Goal: Task Accomplishment & Management: Complete application form

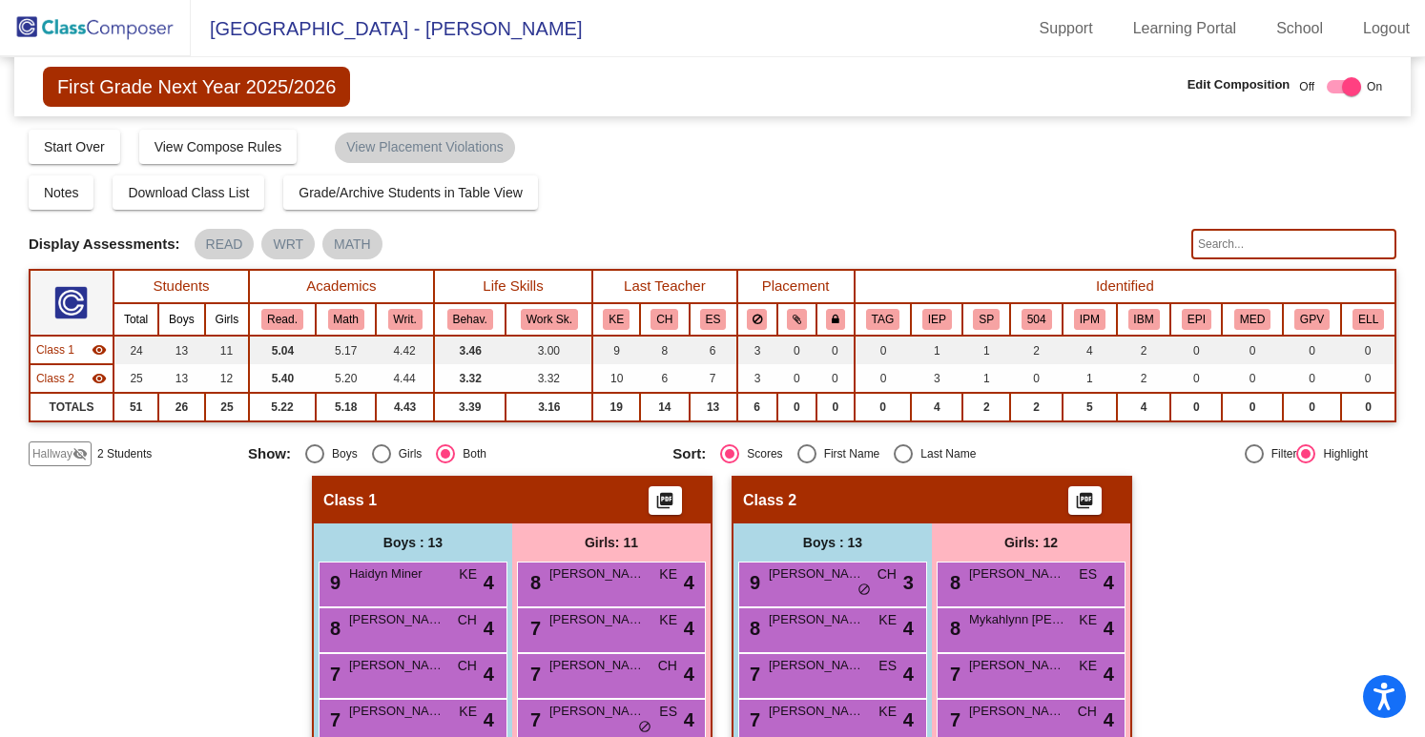
click at [78, 38] on img at bounding box center [95, 28] width 191 height 56
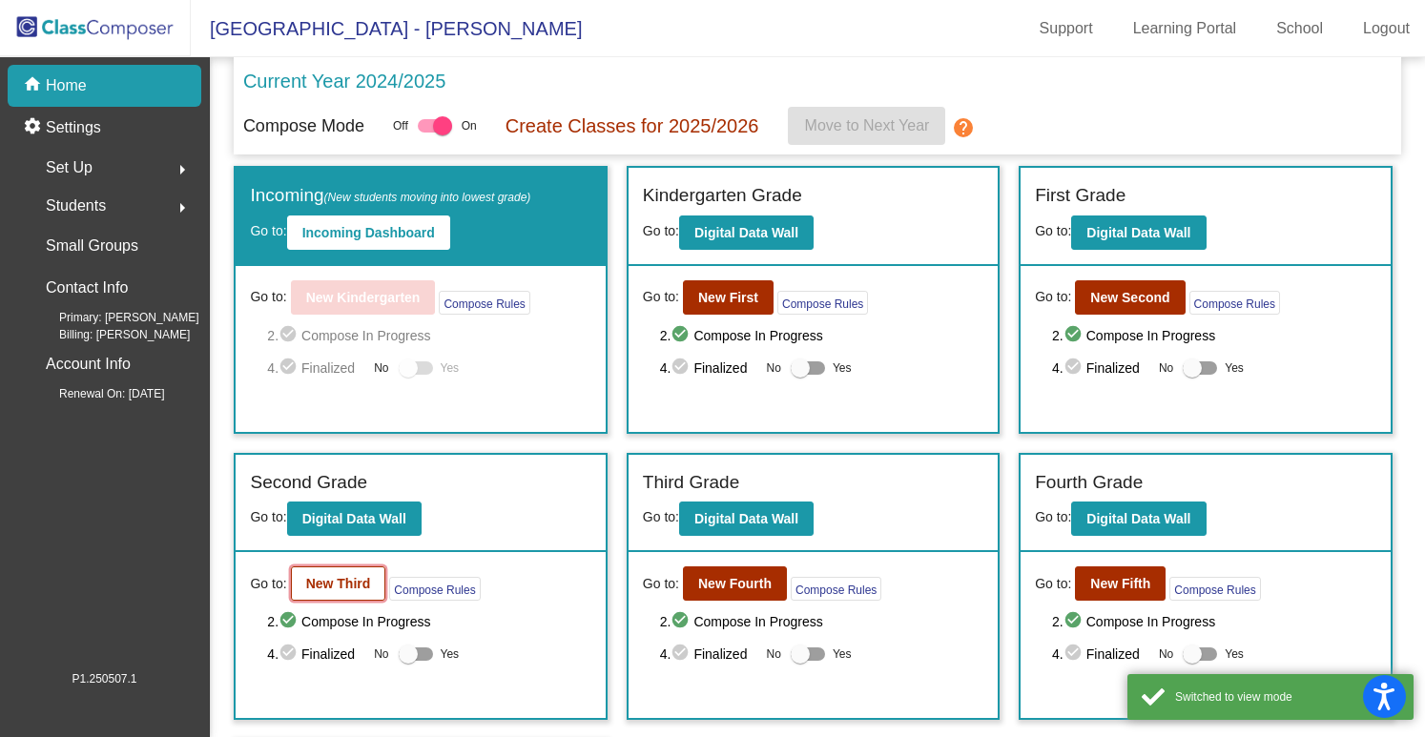
click at [340, 568] on button "New Third" at bounding box center [338, 584] width 95 height 34
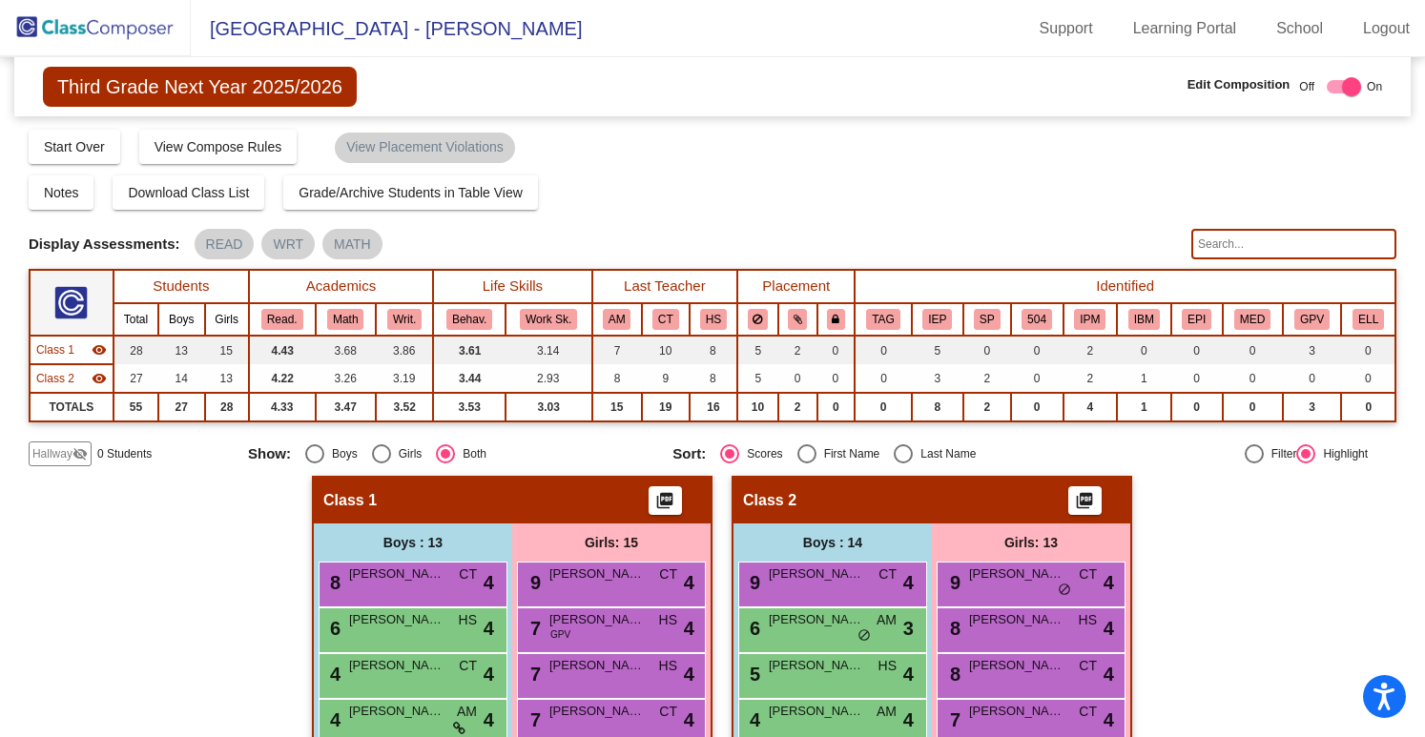
click at [67, 33] on img at bounding box center [95, 28] width 191 height 56
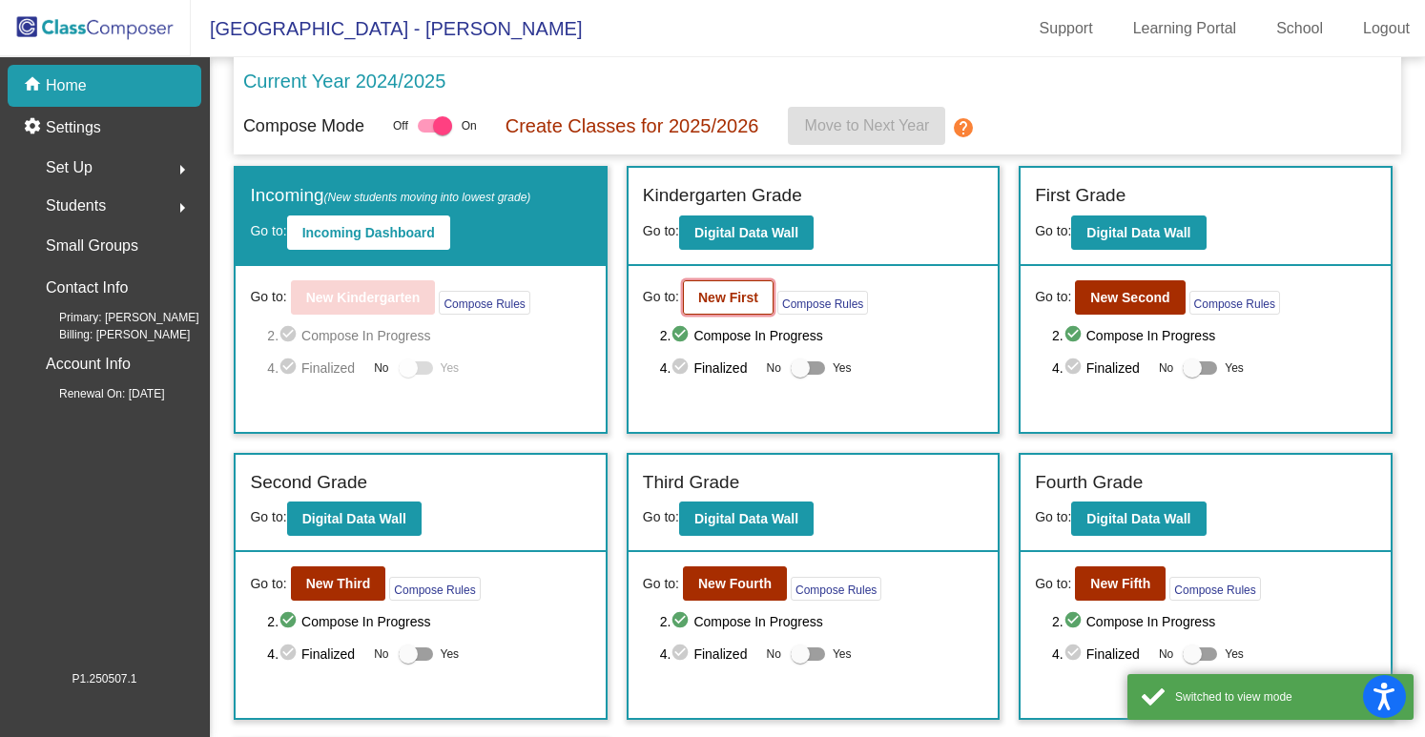
click at [743, 295] on b "New First" at bounding box center [728, 297] width 60 height 15
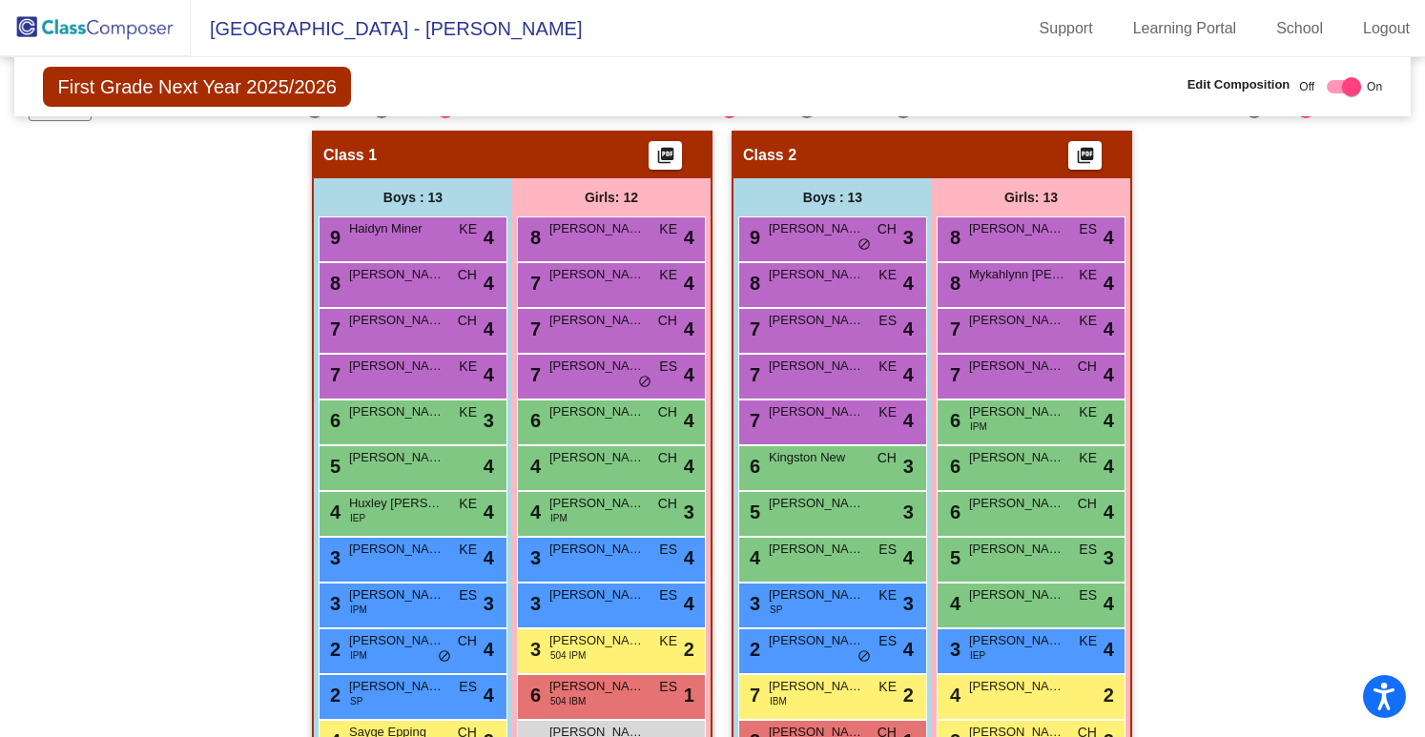
scroll to position [448, 0]
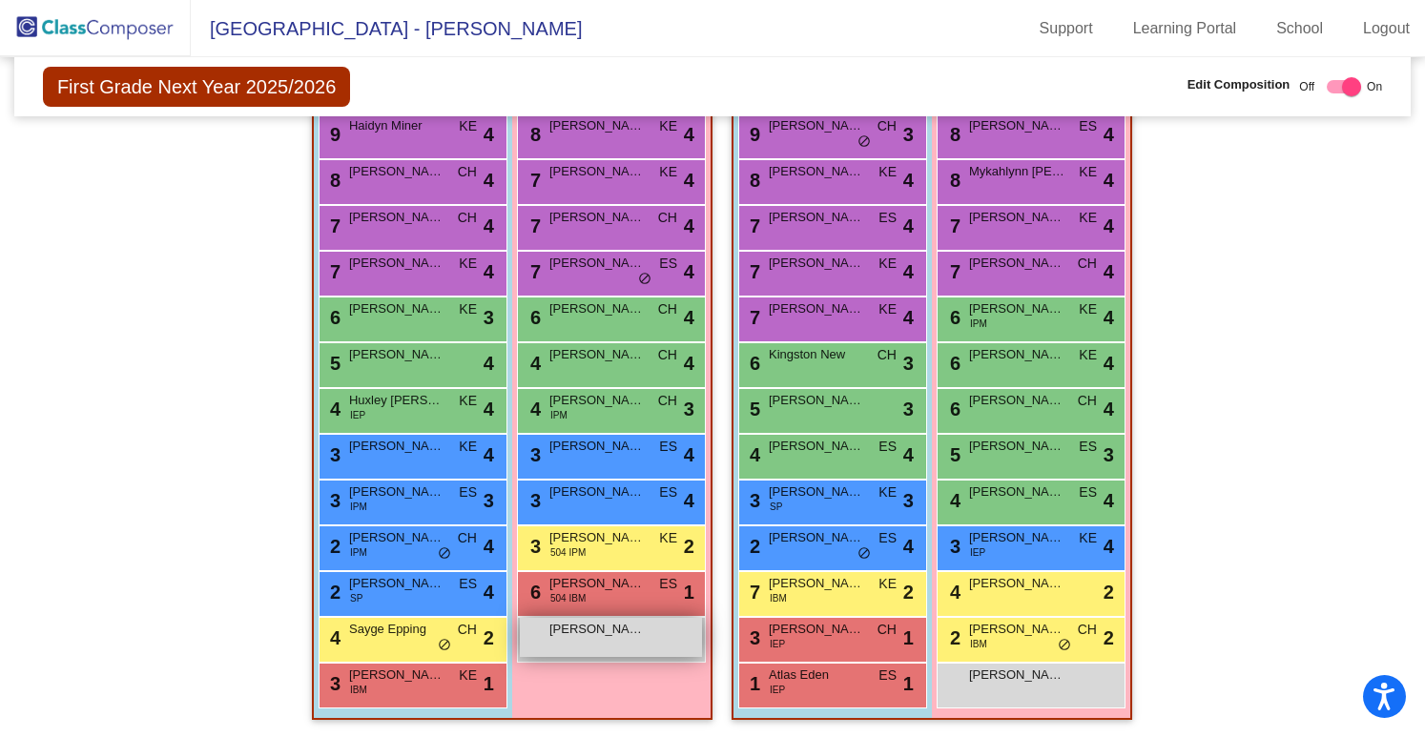
click at [610, 637] on div "Maya Roe lock do_not_disturb_alt" at bounding box center [611, 637] width 182 height 39
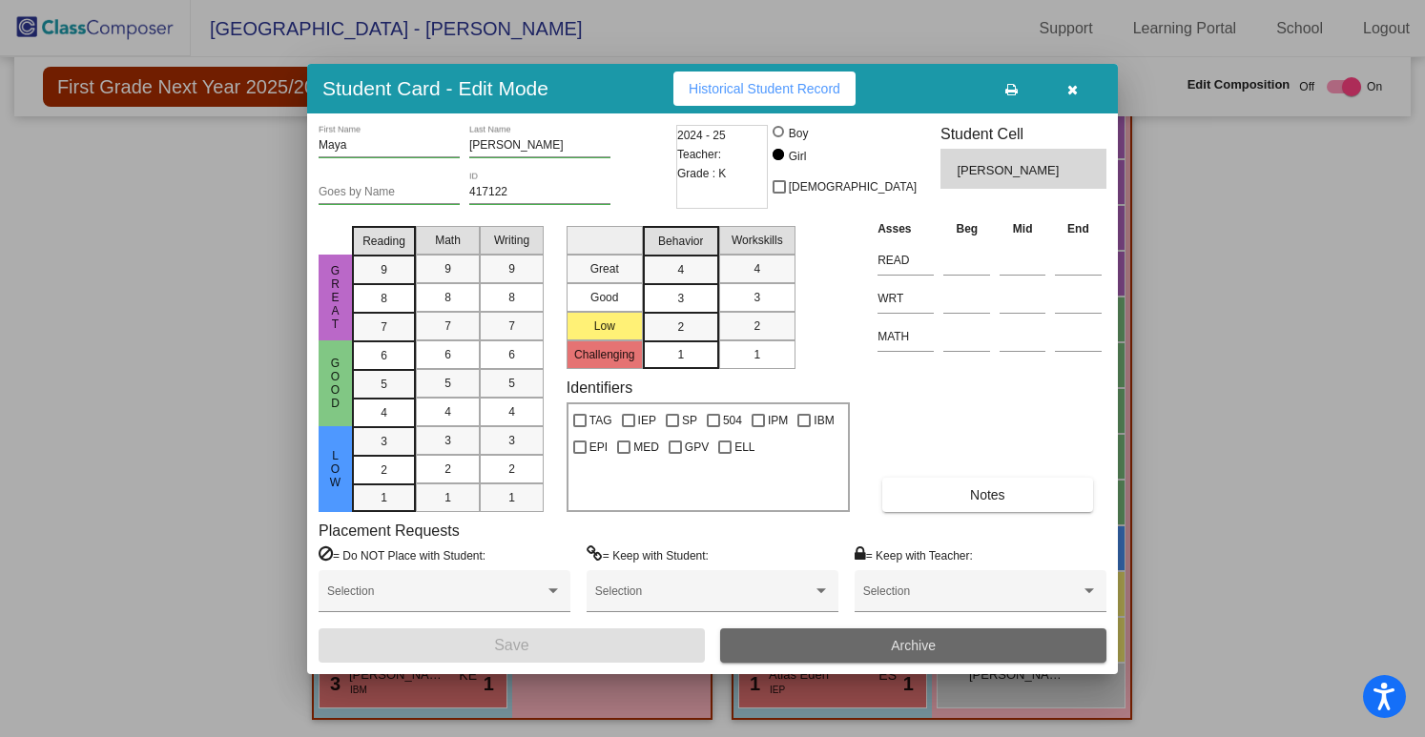
click at [740, 634] on button "Archive" at bounding box center [913, 645] width 386 height 34
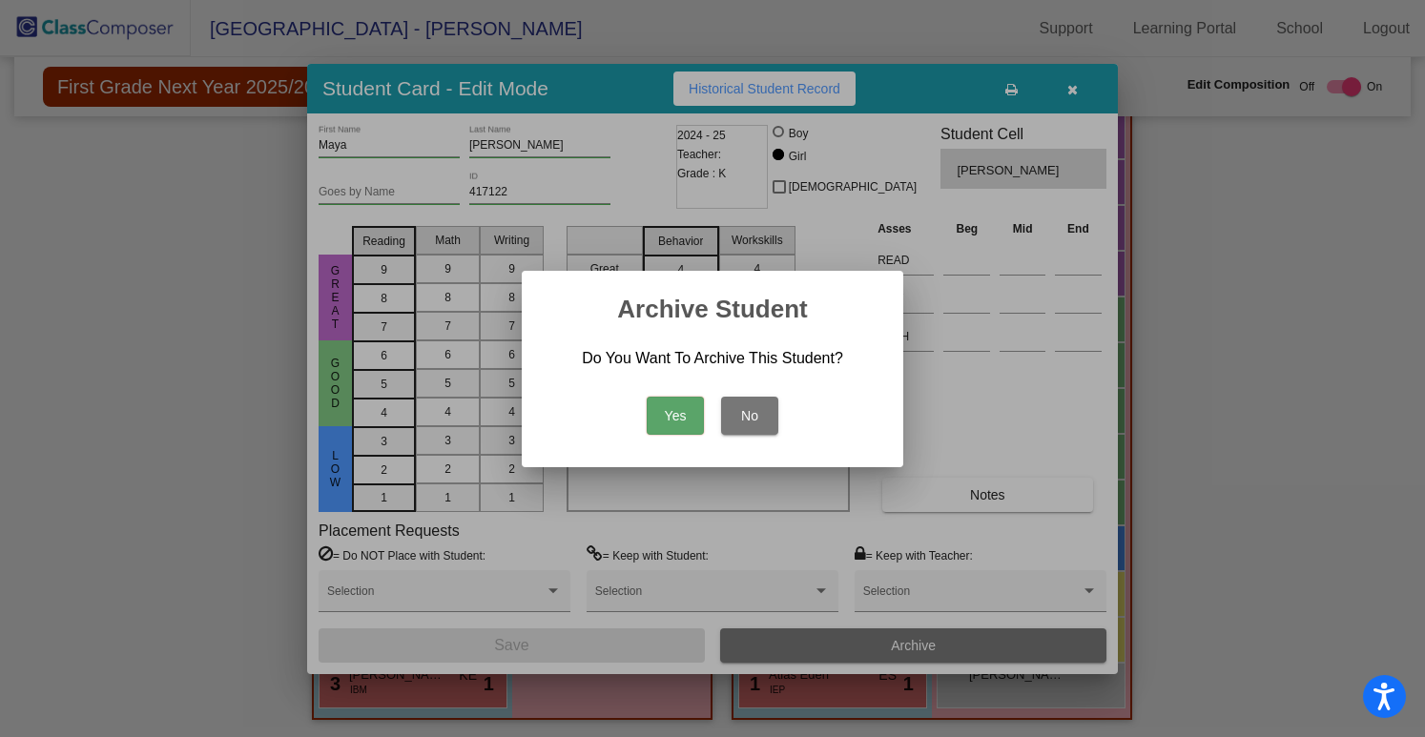
click at [670, 411] on button "Yes" at bounding box center [675, 416] width 57 height 38
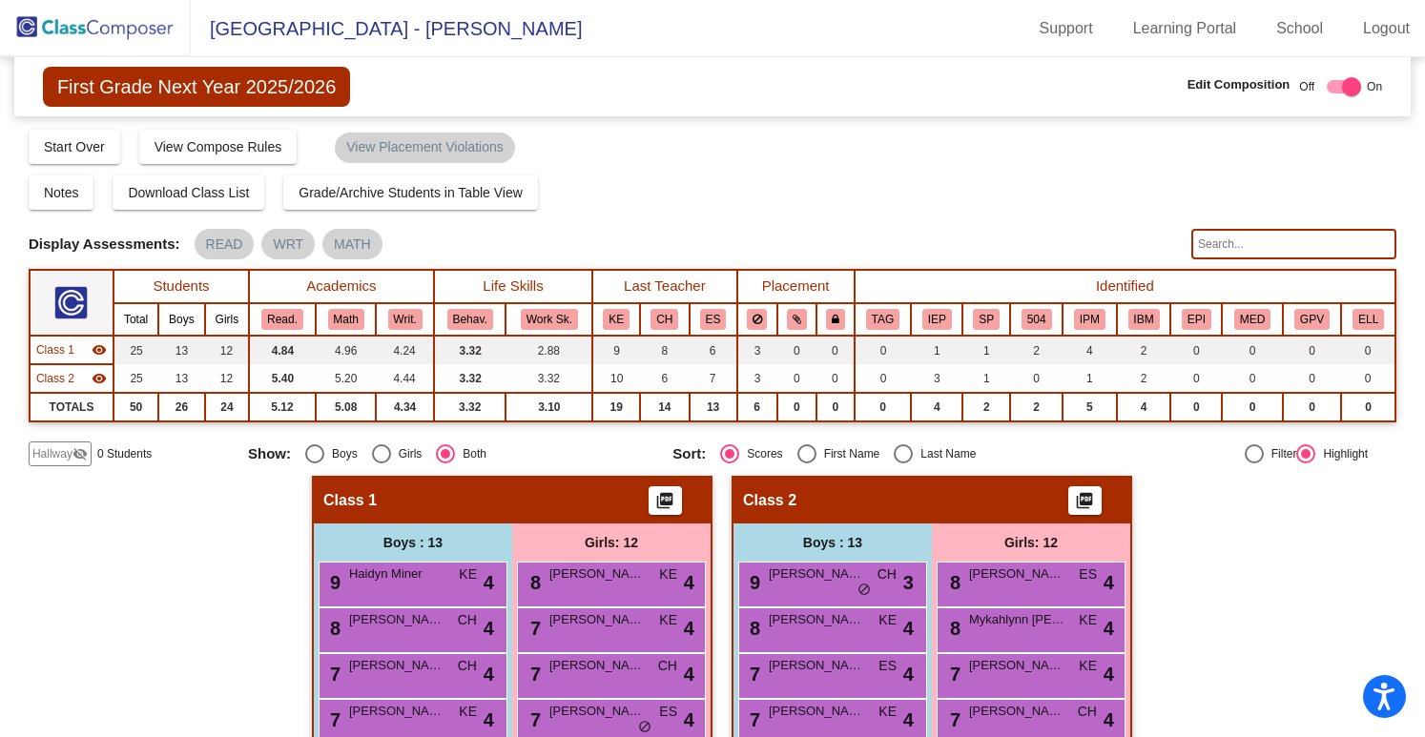
click at [140, 34] on img at bounding box center [95, 28] width 191 height 56
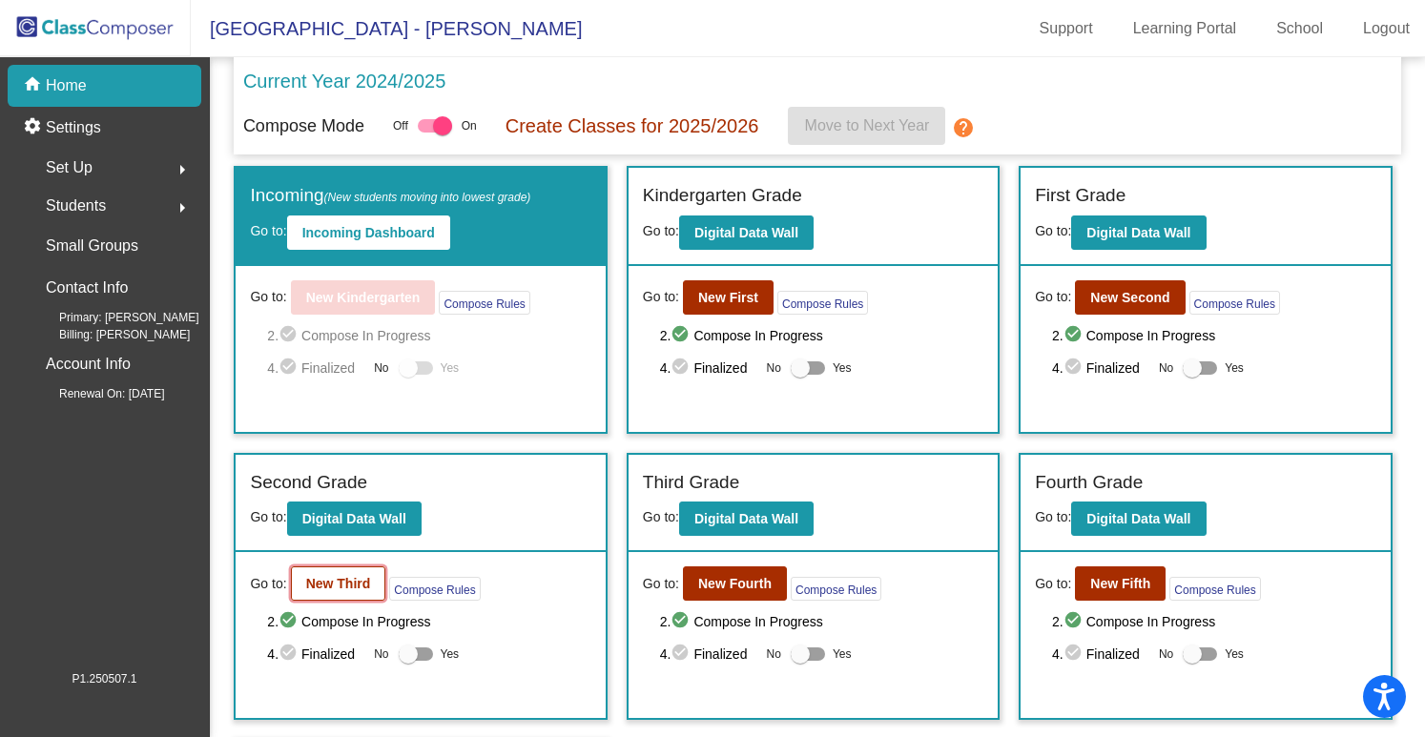
click at [351, 588] on button "New Third" at bounding box center [338, 584] width 95 height 34
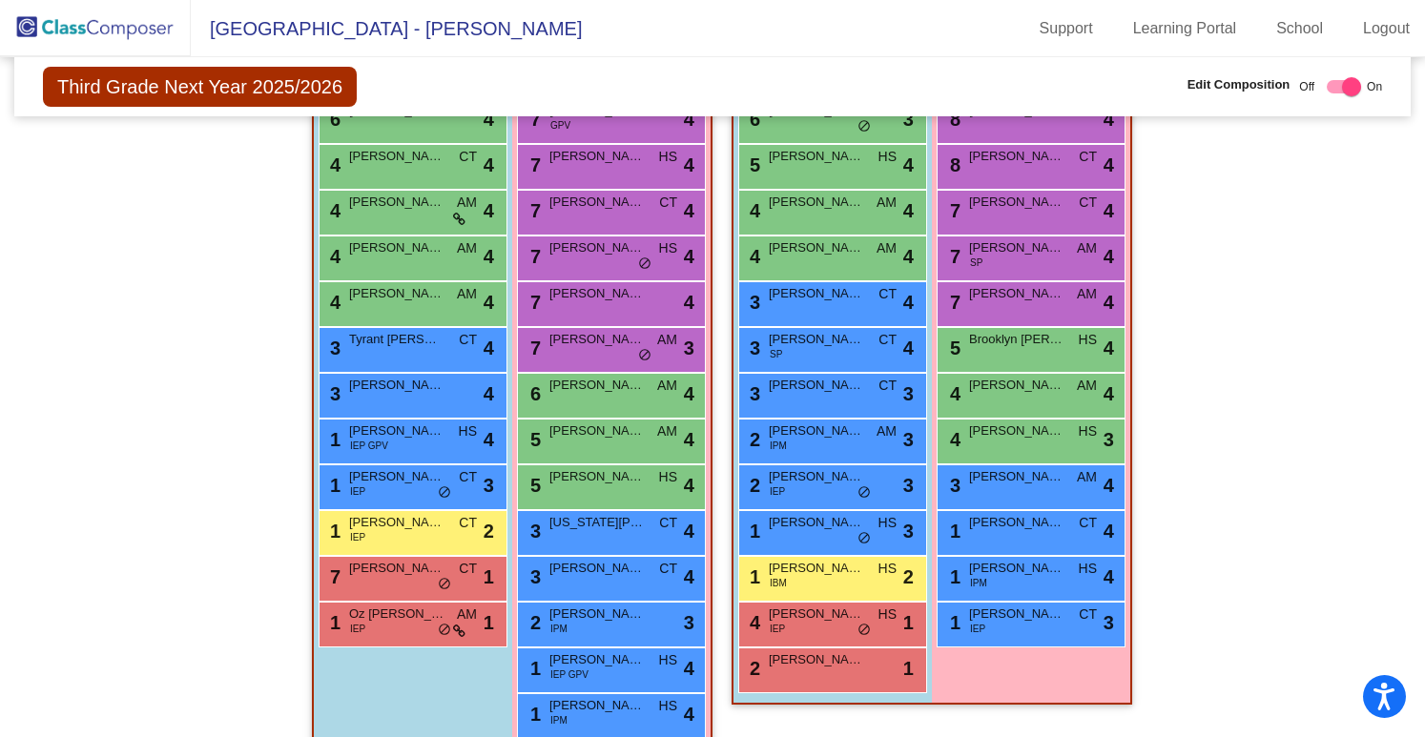
scroll to position [540, 0]
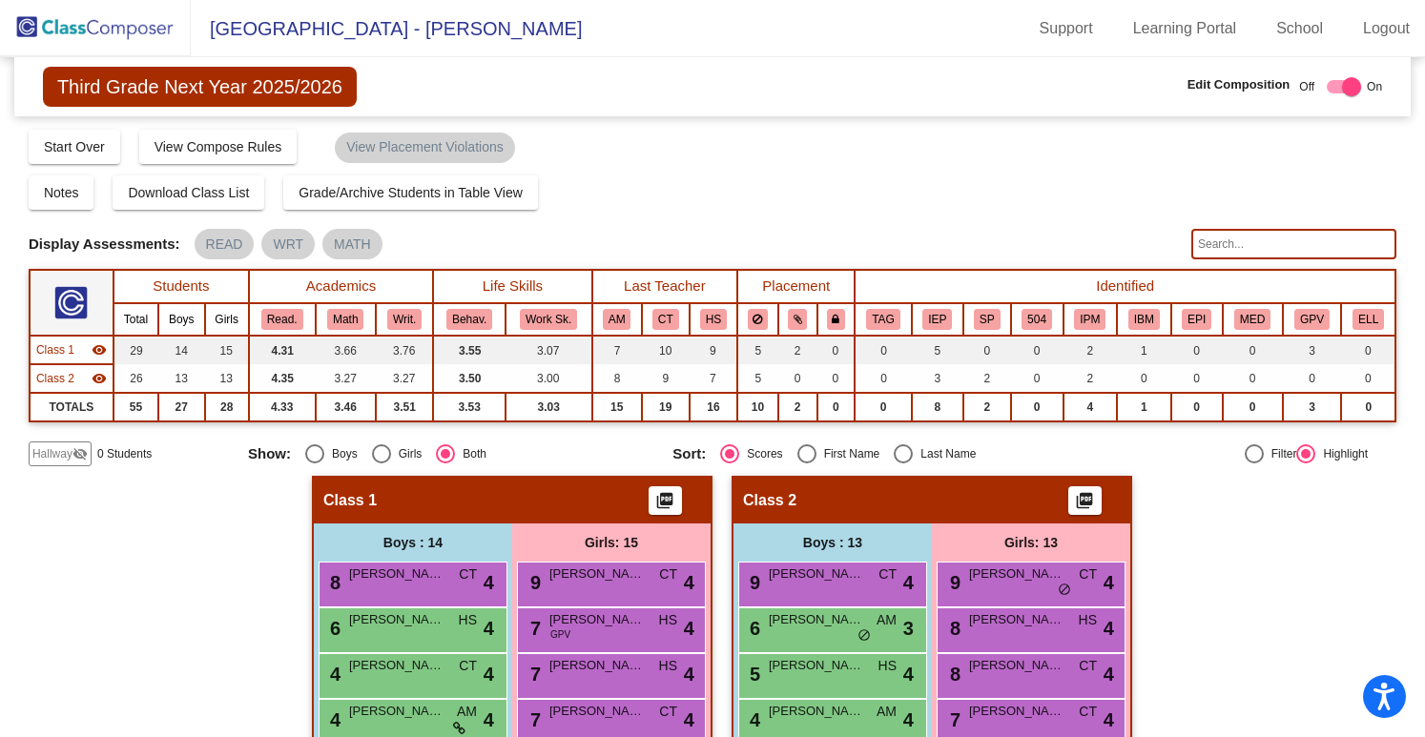
click at [72, 461] on span "Hallway" at bounding box center [52, 453] width 40 height 17
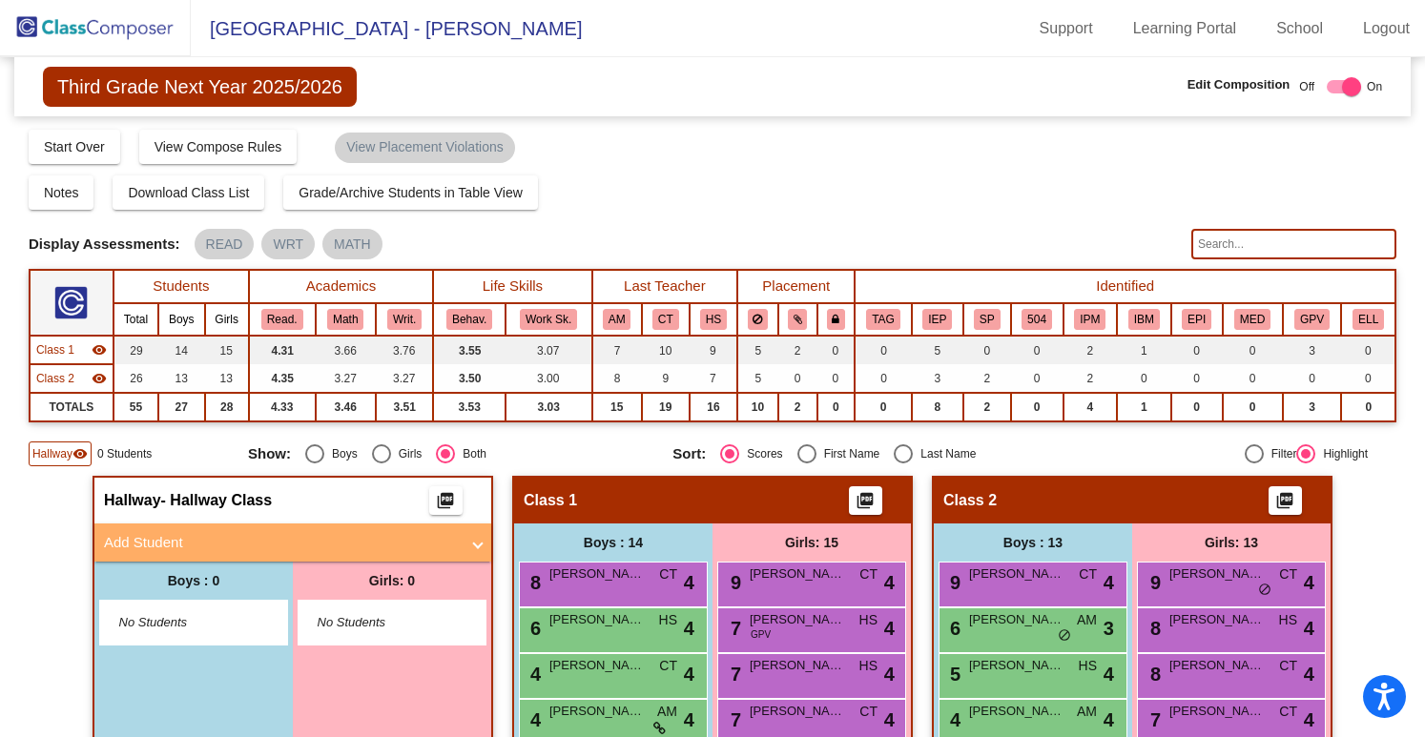
click at [208, 544] on mat-panel-title "Add Student" at bounding box center [281, 543] width 355 height 22
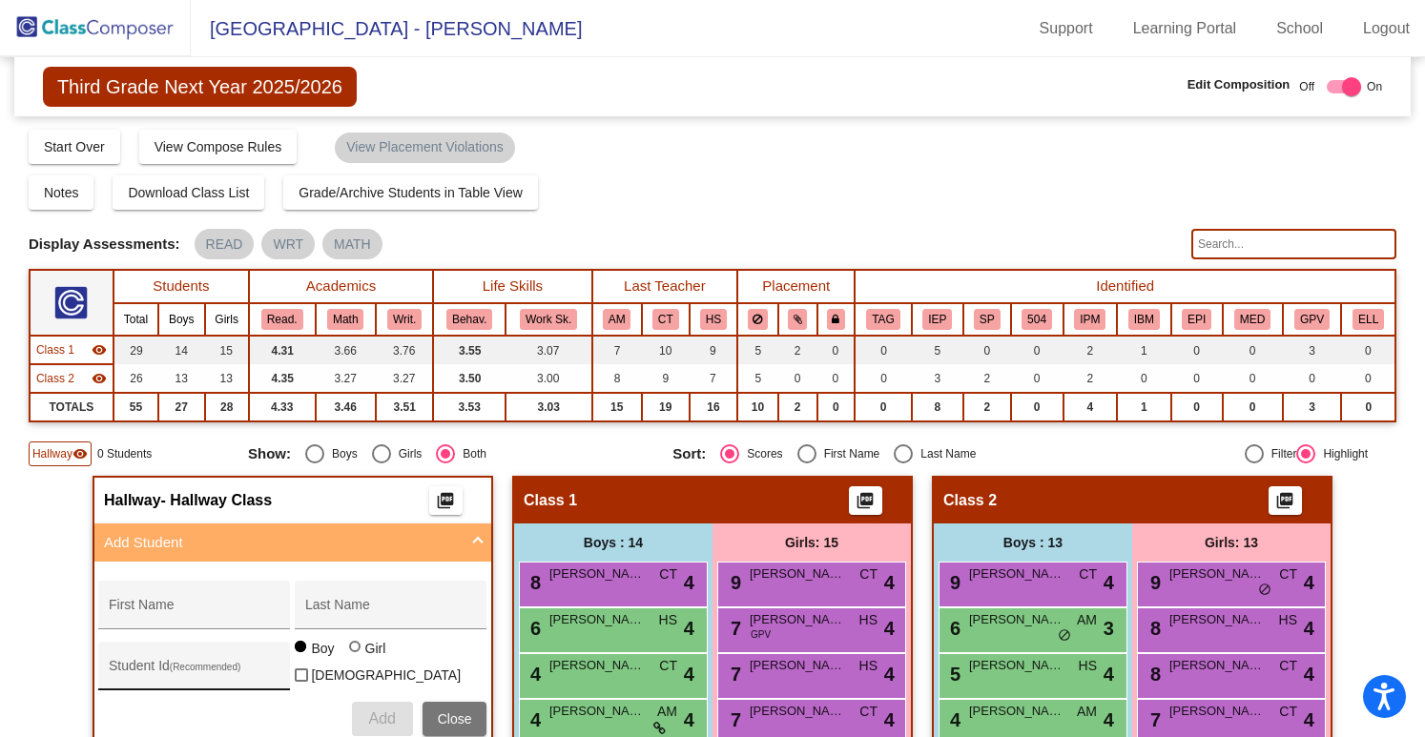
click at [189, 666] on input "Student Id (Recommended)" at bounding box center [195, 673] width 172 height 15
type input "315337"
click at [187, 605] on input "First Name" at bounding box center [195, 612] width 172 height 15
type input "Scarlette"
click at [338, 606] on input "Last Name" at bounding box center [391, 612] width 172 height 15
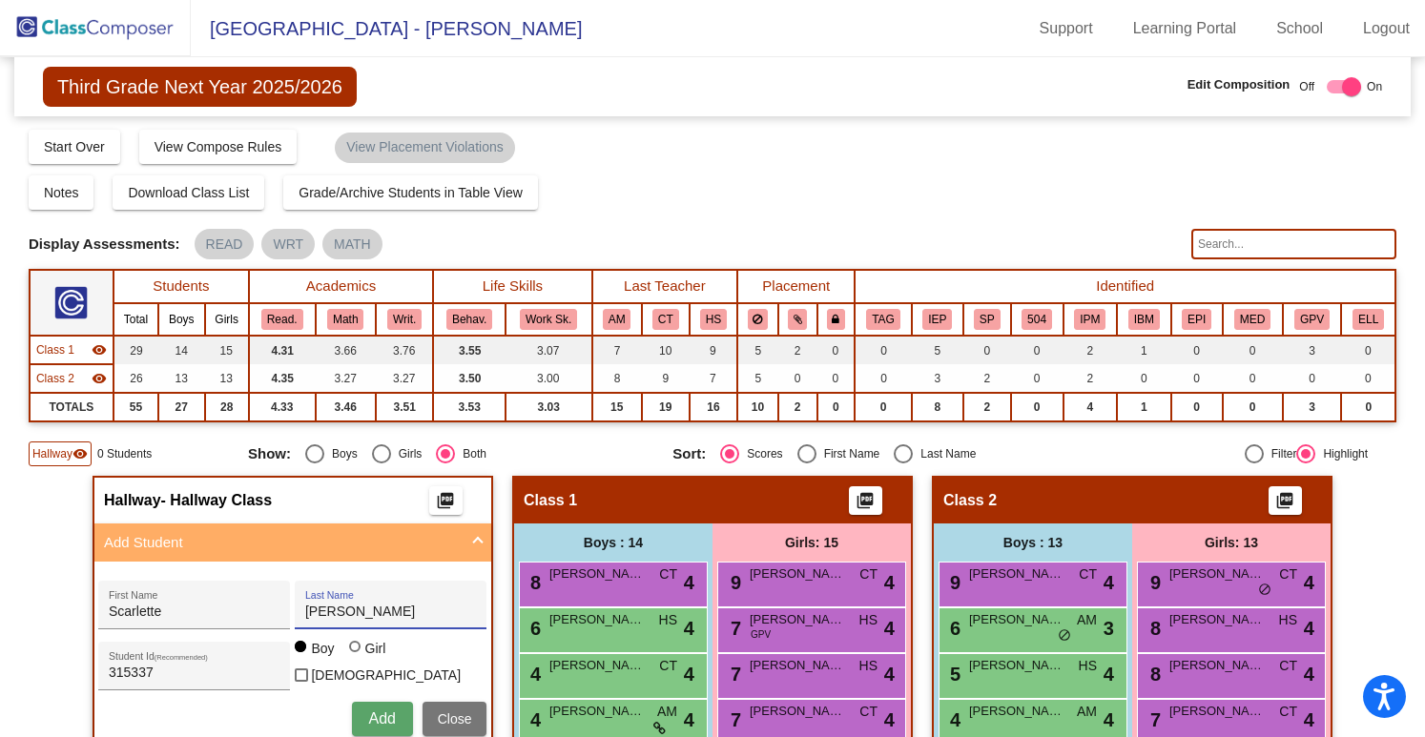
type input "[PERSON_NAME]"
click at [364, 658] on div "Girl" at bounding box center [375, 648] width 22 height 19
click at [357, 657] on input "Girl" at bounding box center [356, 656] width 1 height 1
radio input "true"
click at [374, 728] on button "Add" at bounding box center [382, 719] width 61 height 34
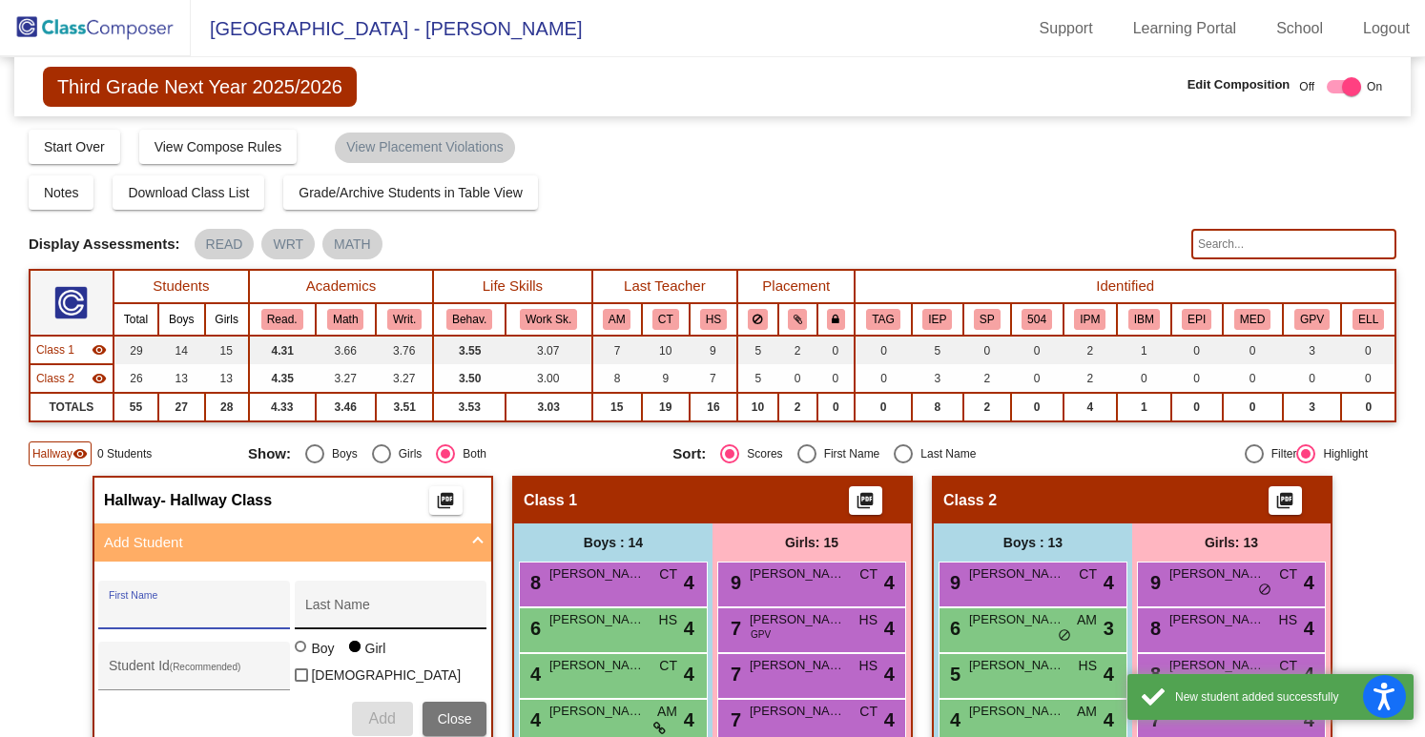
scroll to position [272, 0]
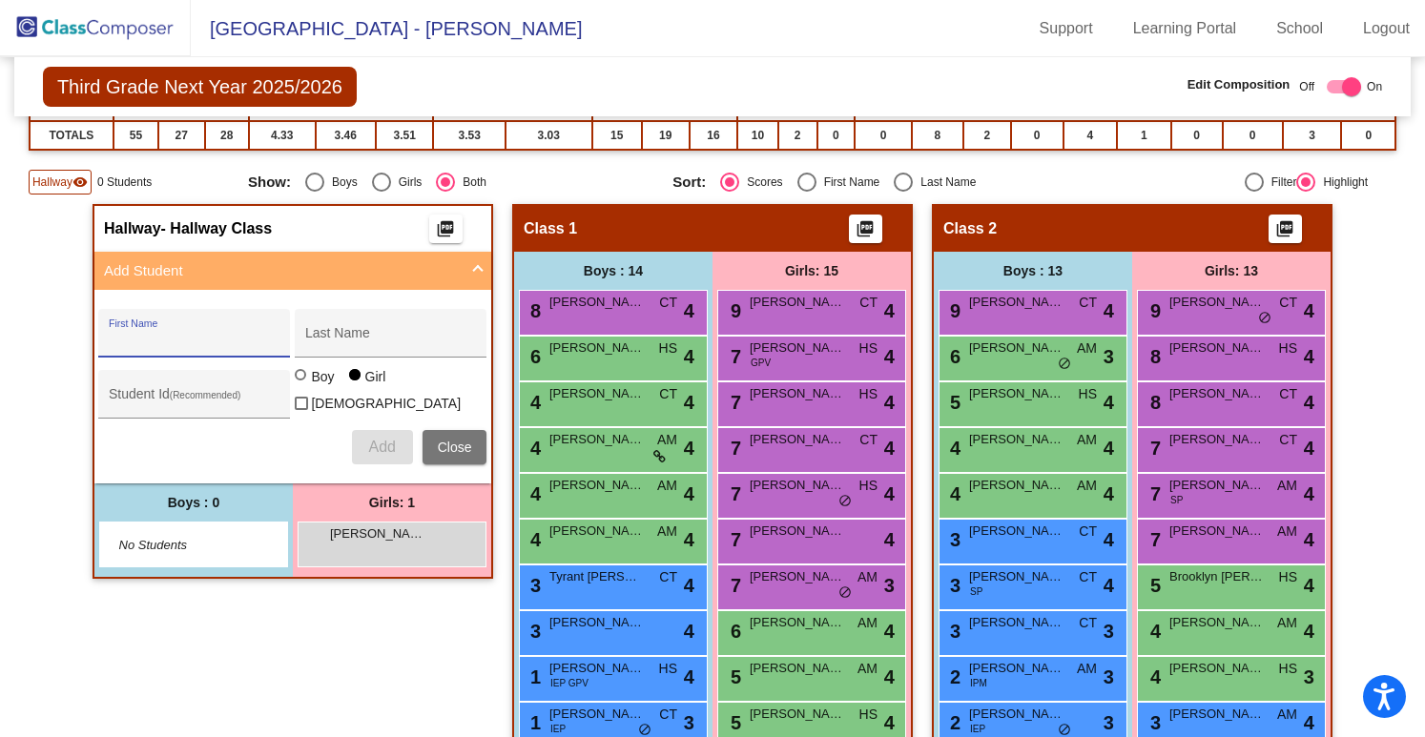
click at [460, 257] on mat-expansion-panel-header "Add Student" at bounding box center [292, 271] width 397 height 38
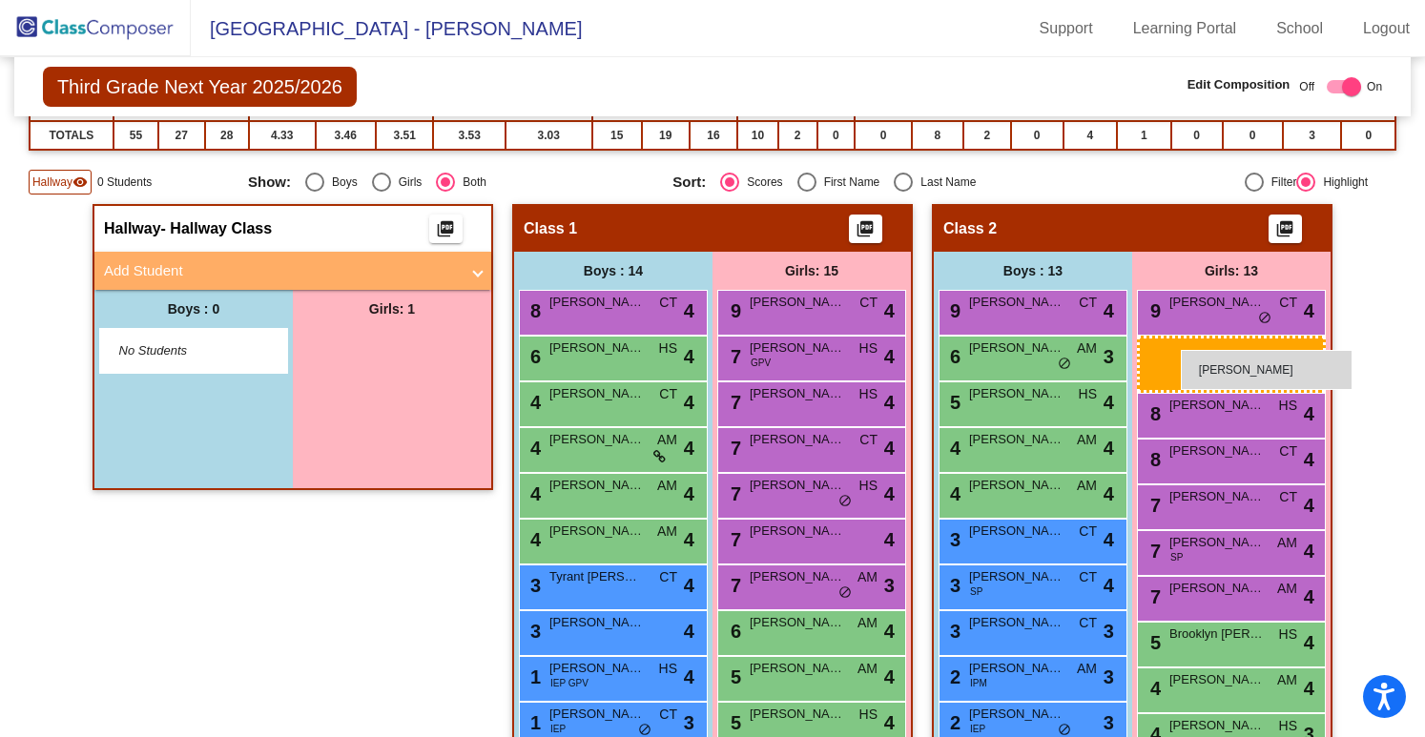
drag, startPoint x: 431, startPoint y: 334, endPoint x: 1181, endPoint y: 350, distance: 749.8
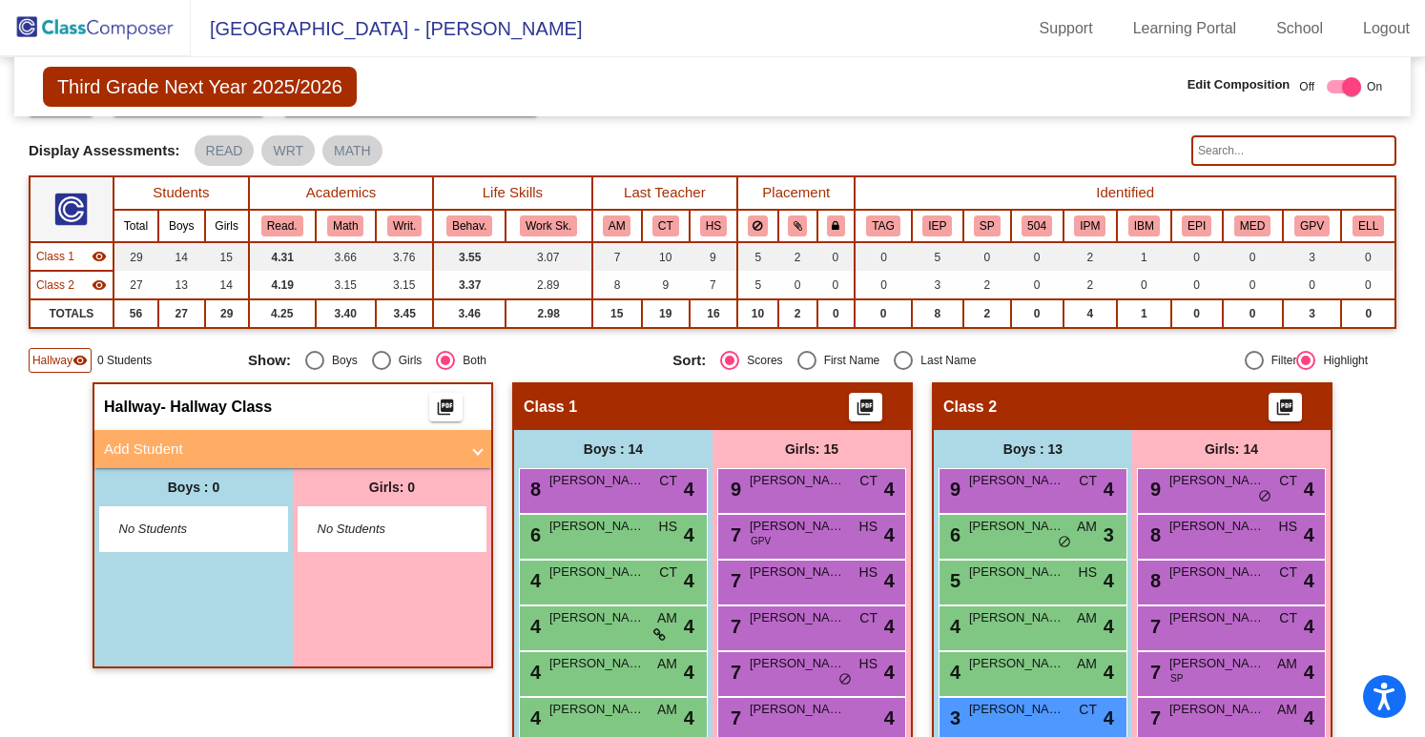
scroll to position [95, 0]
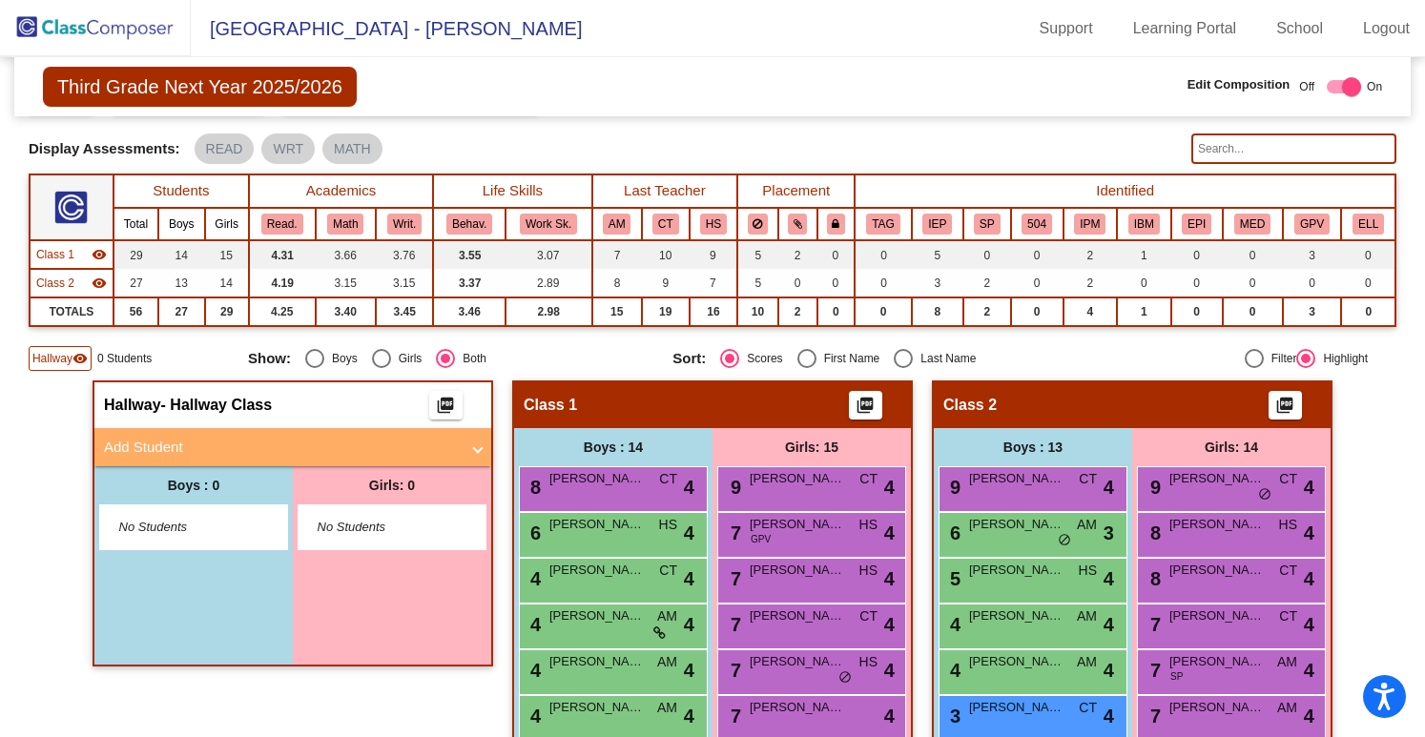
click at [72, 363] on mat-icon "visibility" at bounding box center [79, 358] width 15 height 15
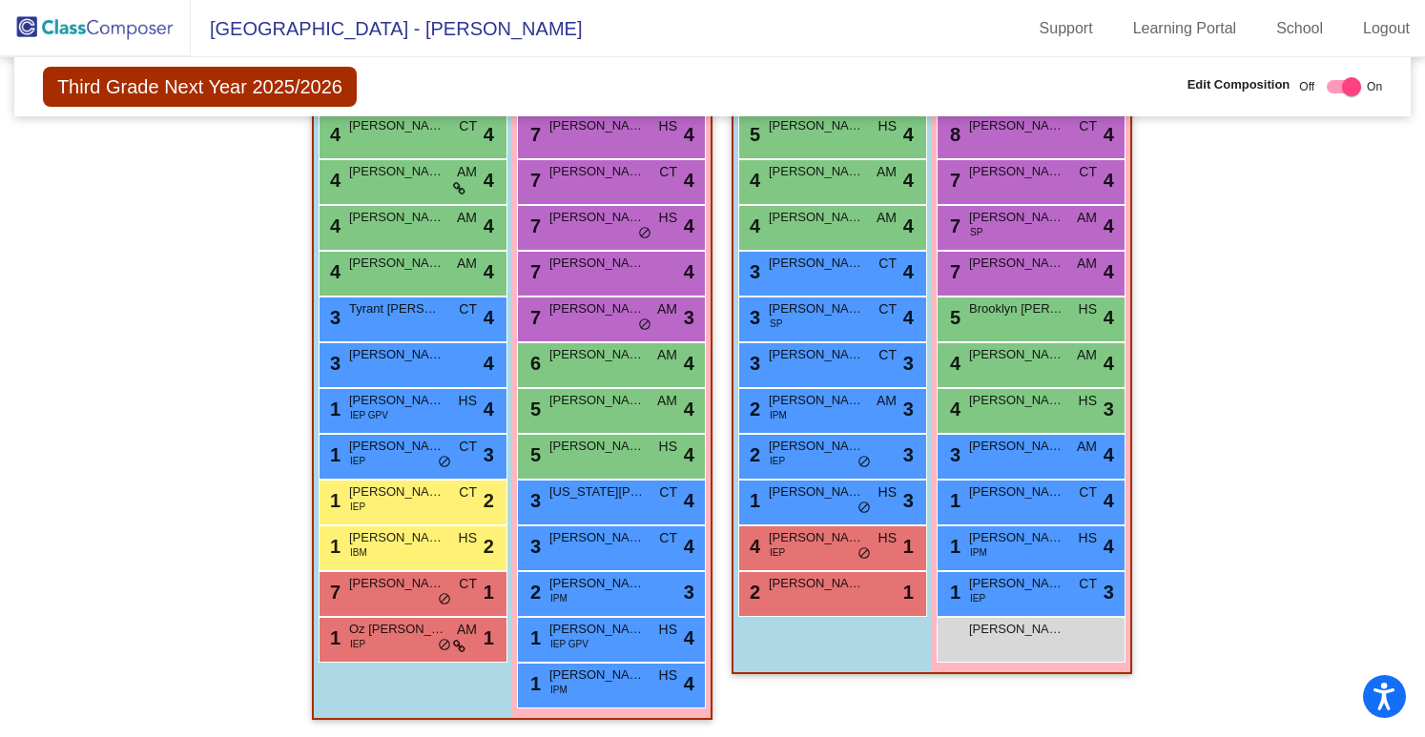
scroll to position [0, 0]
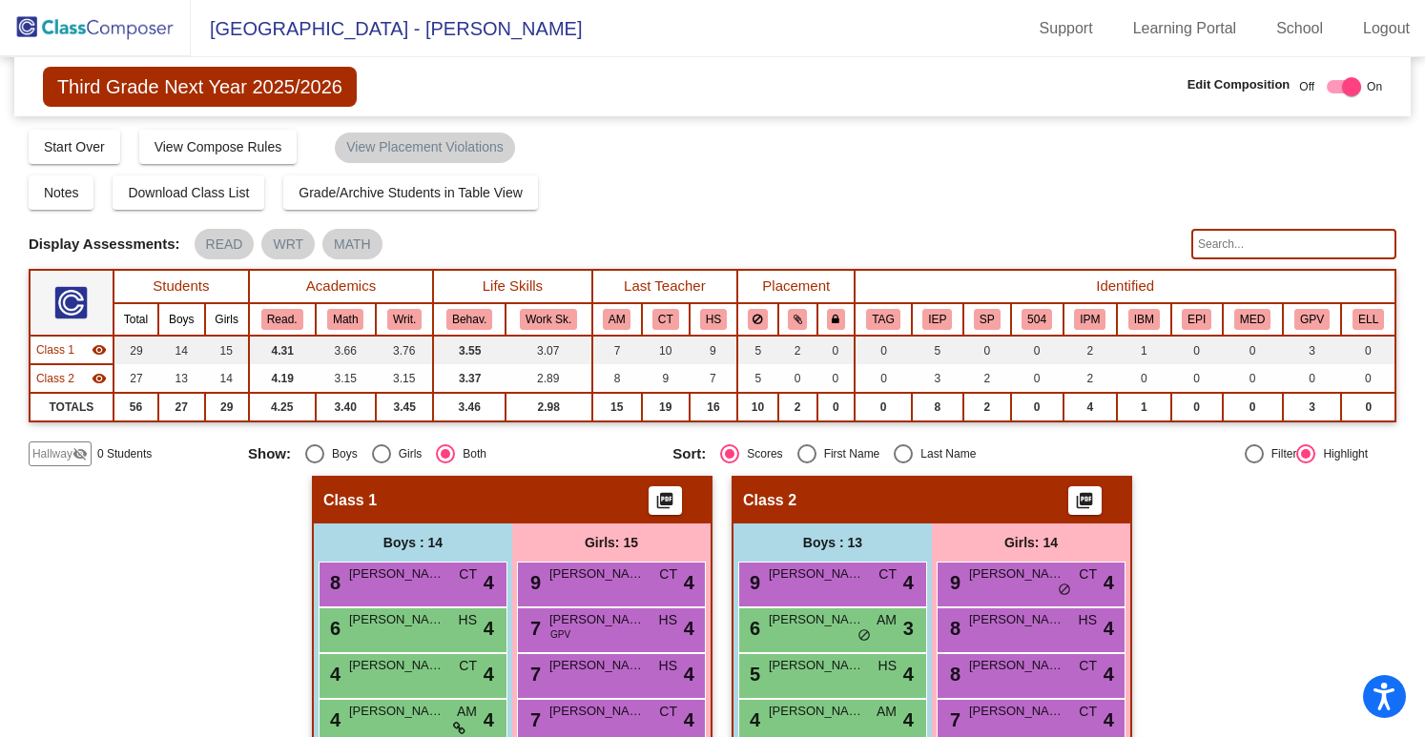
click at [147, 22] on img at bounding box center [95, 28] width 191 height 56
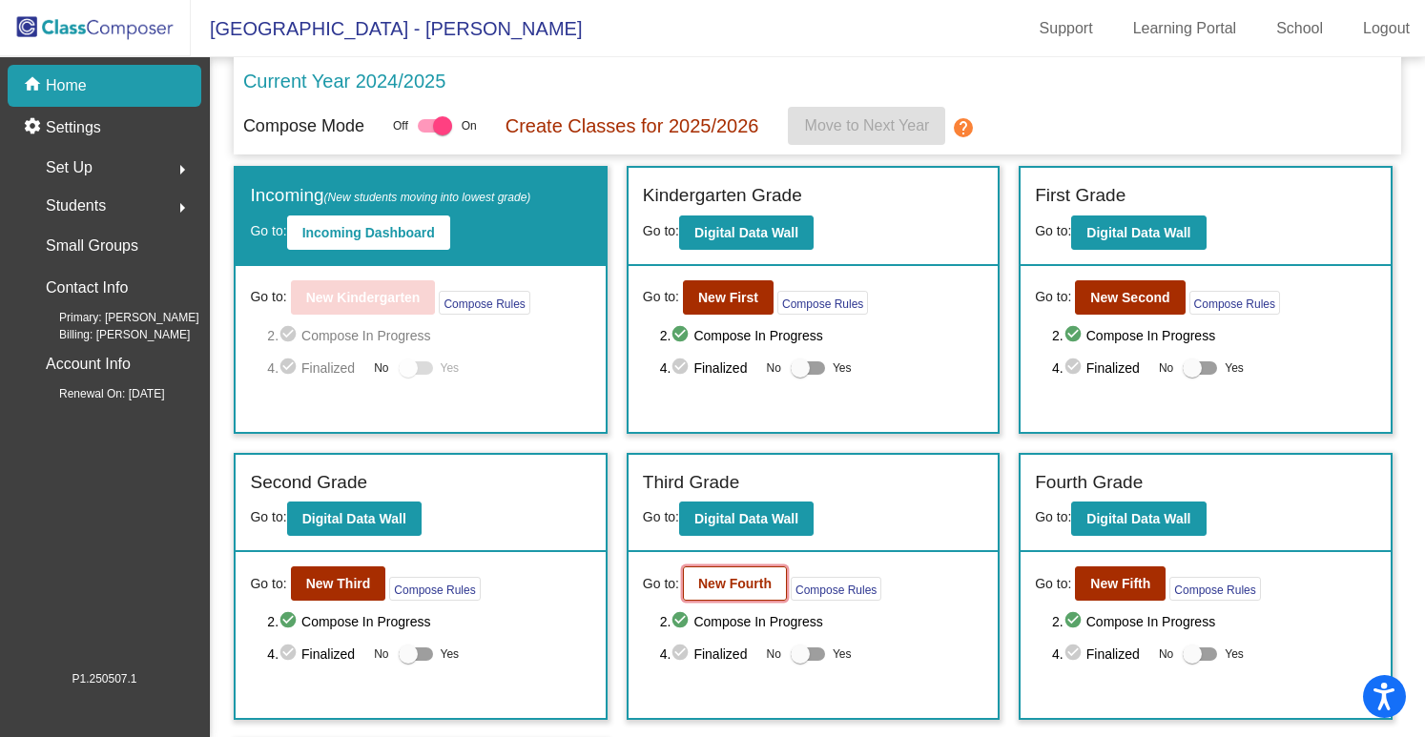
click at [742, 578] on b "New Fourth" at bounding box center [734, 583] width 73 height 15
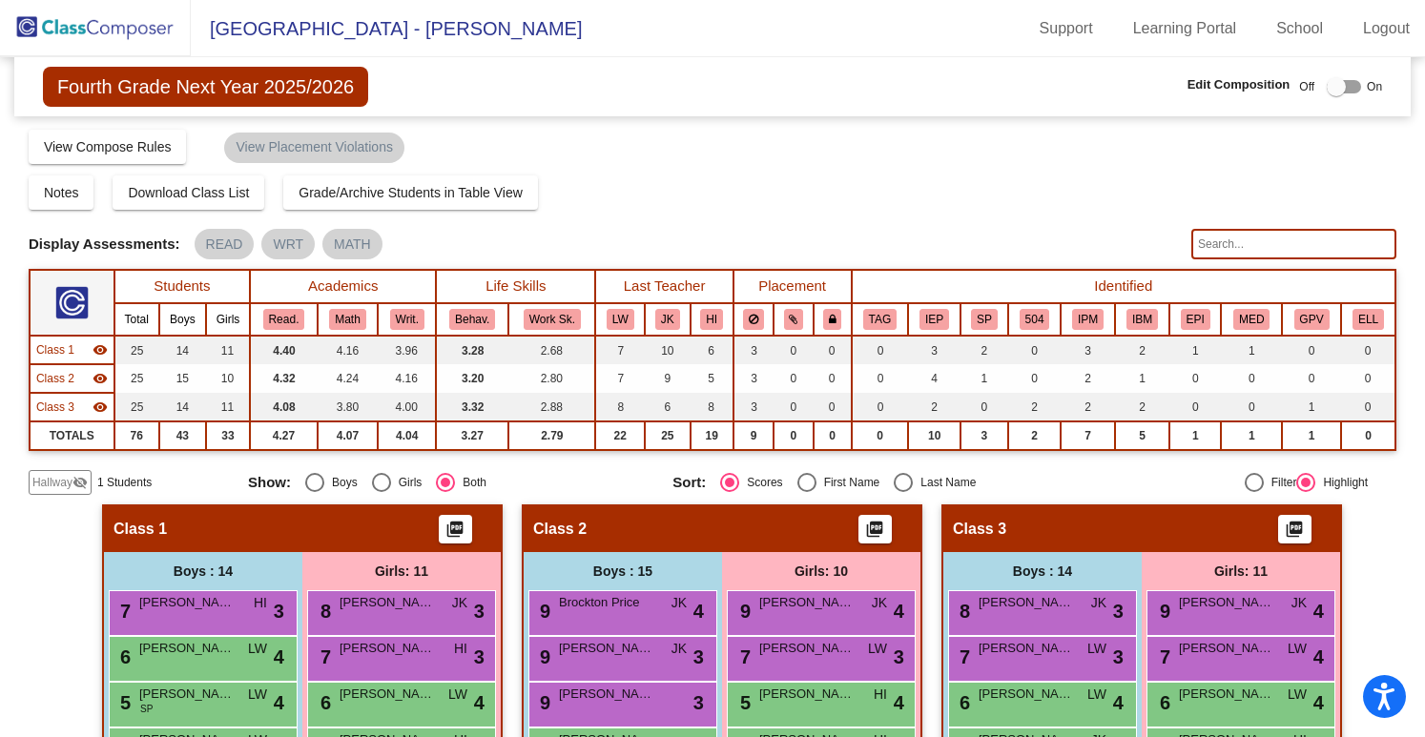
click at [107, 33] on img at bounding box center [95, 28] width 191 height 56
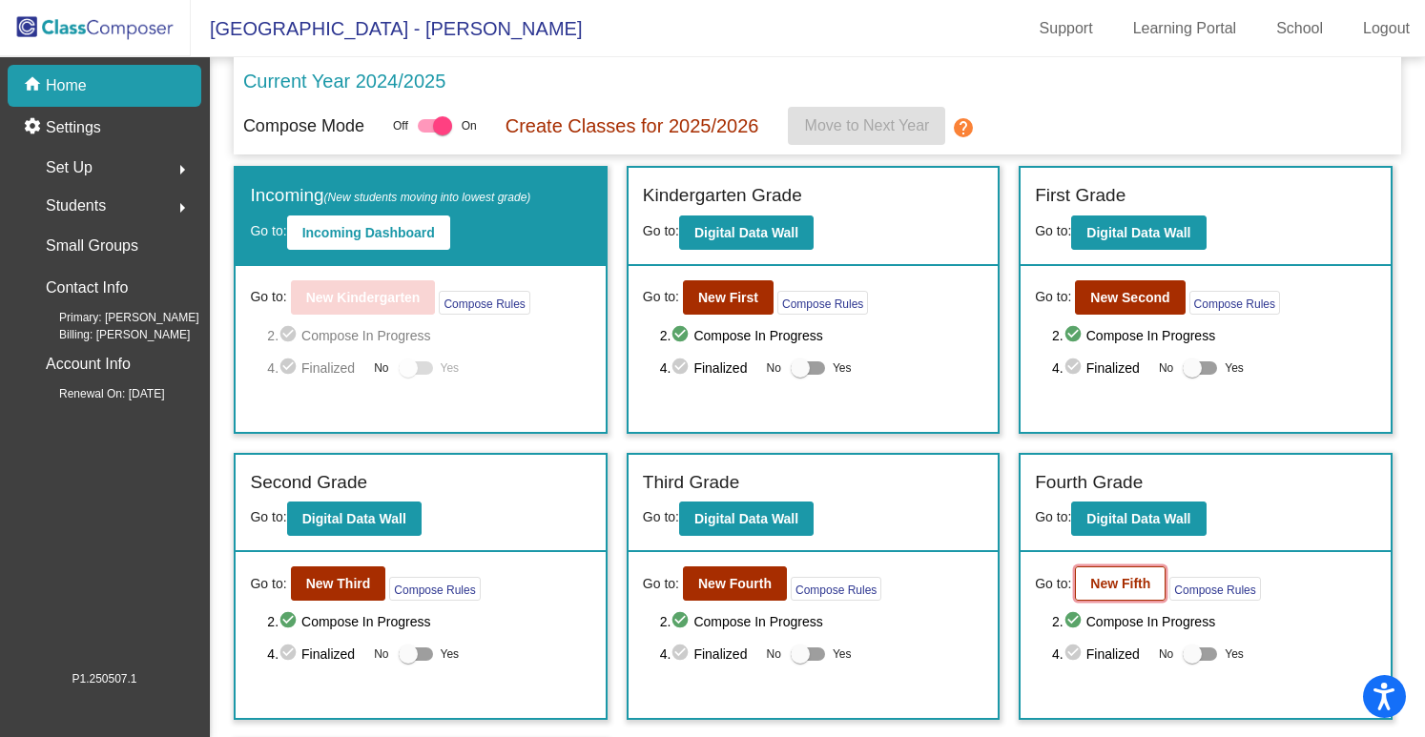
click at [1108, 592] on button "New Fifth" at bounding box center [1120, 584] width 91 height 34
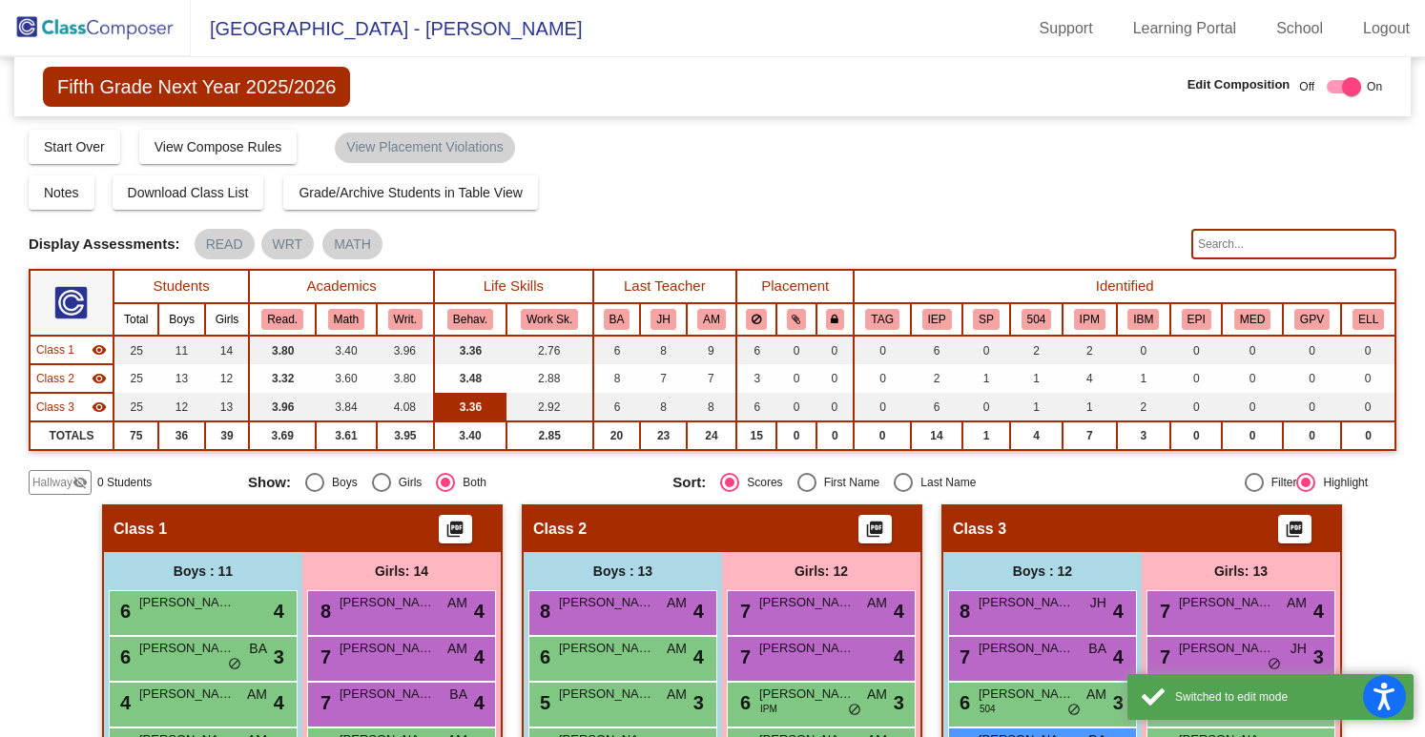
scroll to position [523, 0]
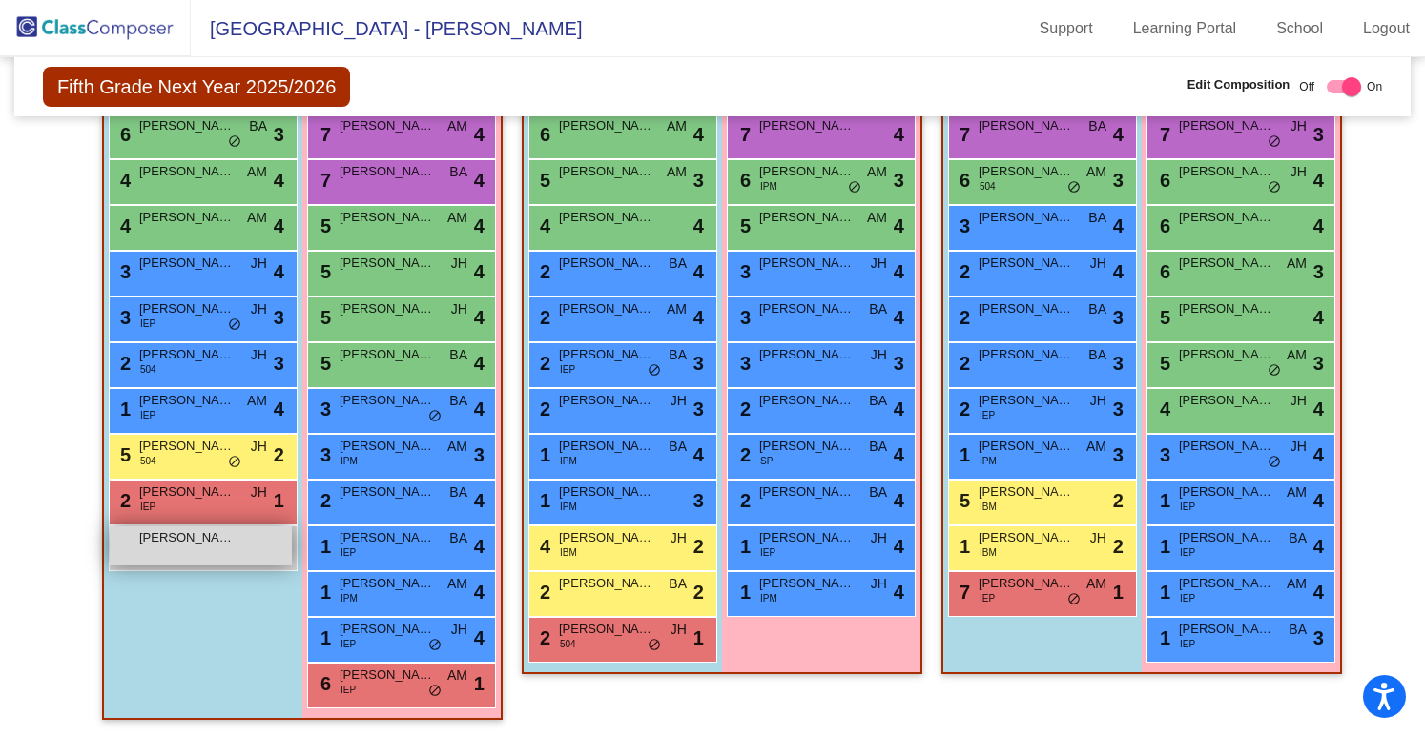
click at [230, 545] on div "[PERSON_NAME] lock do_not_disturb_alt" at bounding box center [201, 545] width 182 height 39
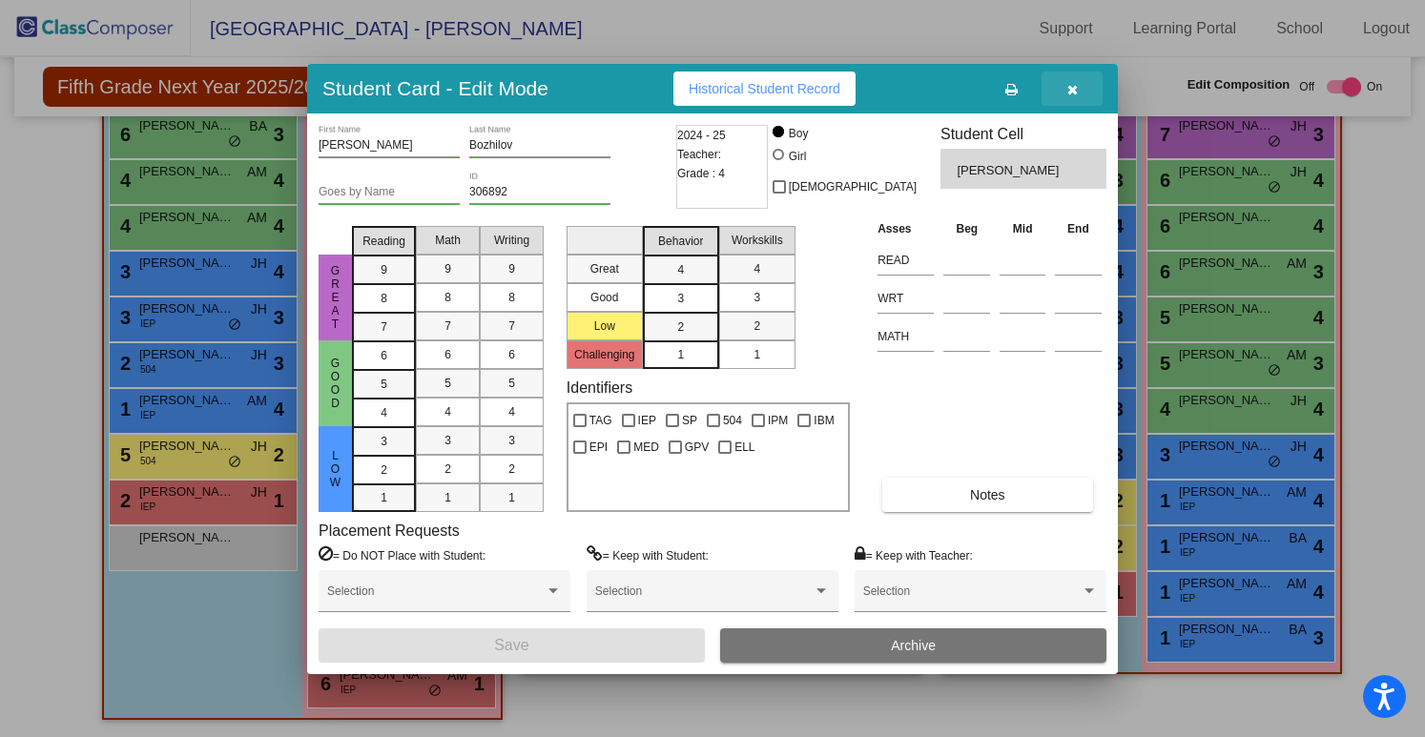
click at [1074, 89] on icon "button" at bounding box center [1072, 89] width 10 height 13
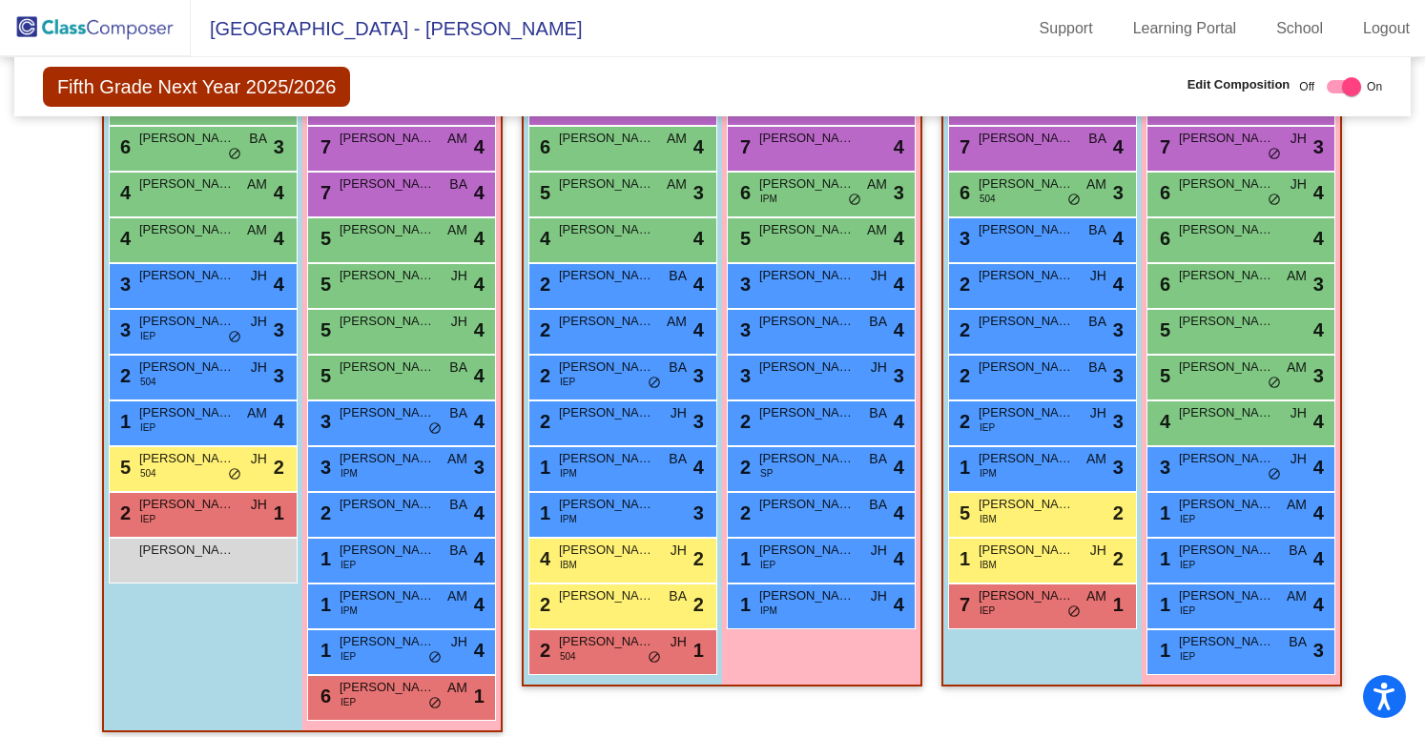
scroll to position [509, 0]
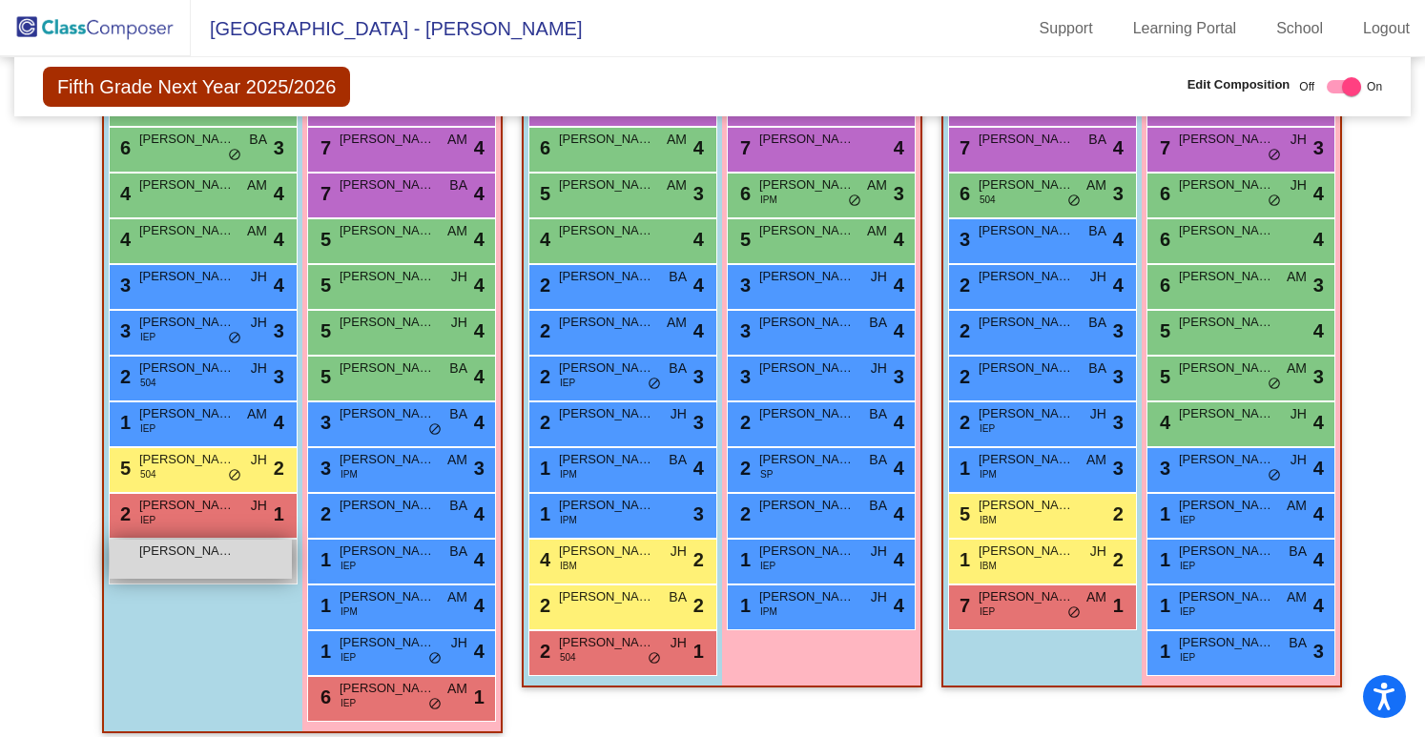
click at [229, 556] on span "[PERSON_NAME]" at bounding box center [186, 551] width 95 height 19
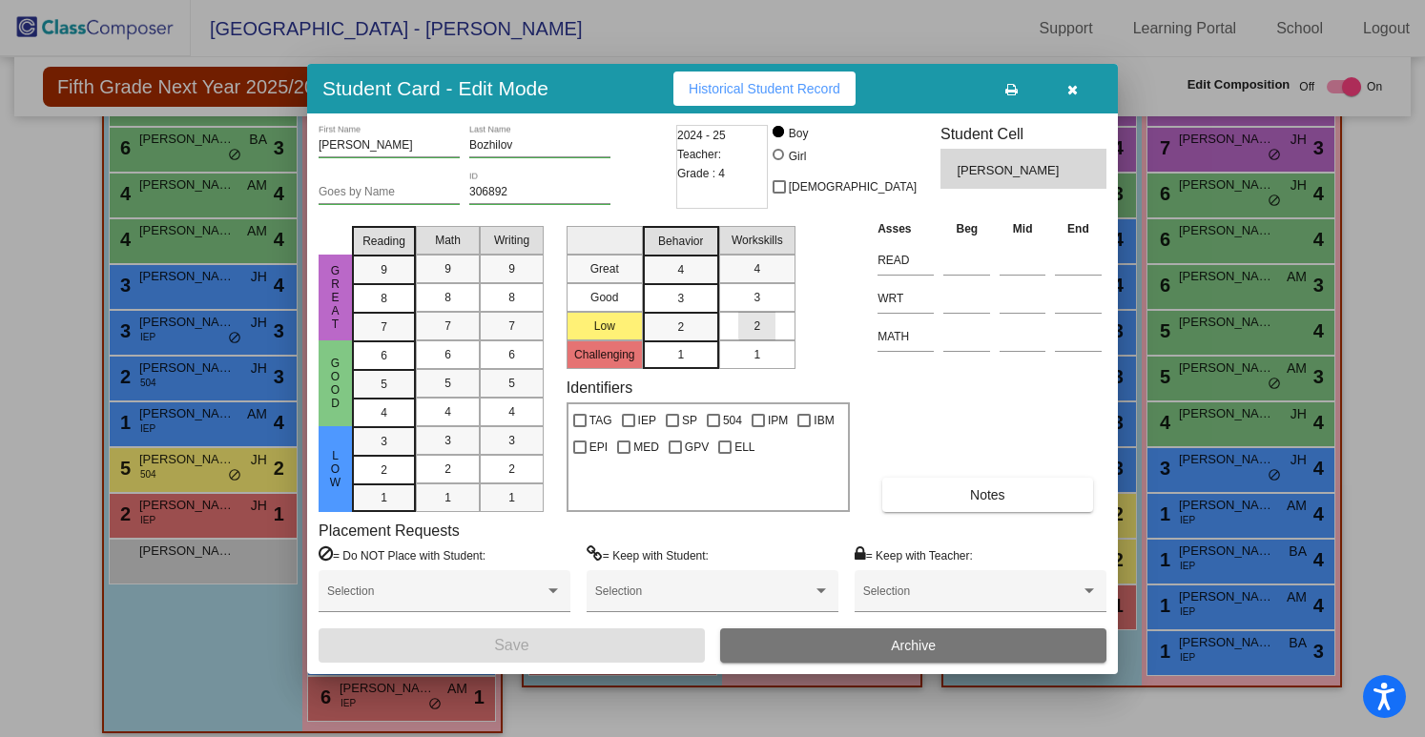
click at [767, 325] on div "2" at bounding box center [756, 326] width 37 height 29
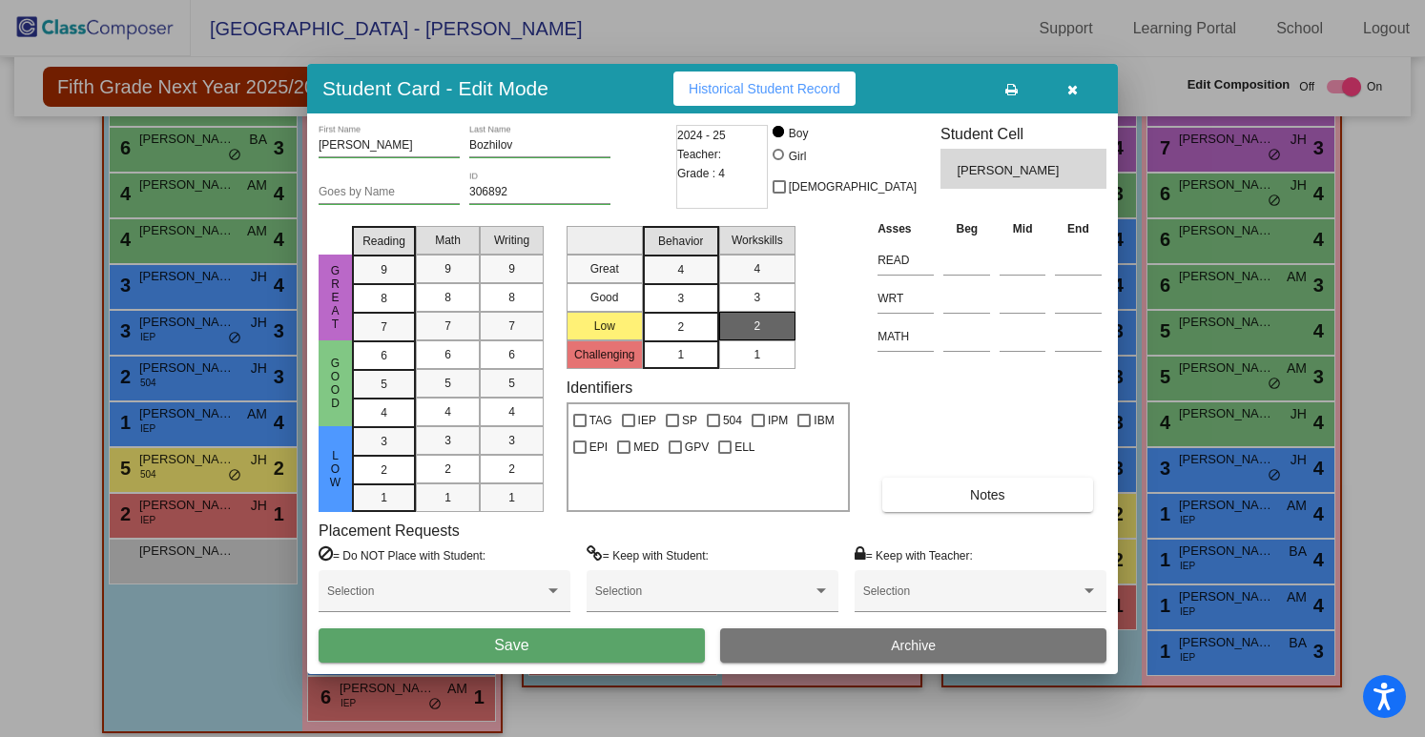
click at [684, 319] on div "2" at bounding box center [680, 327] width 37 height 29
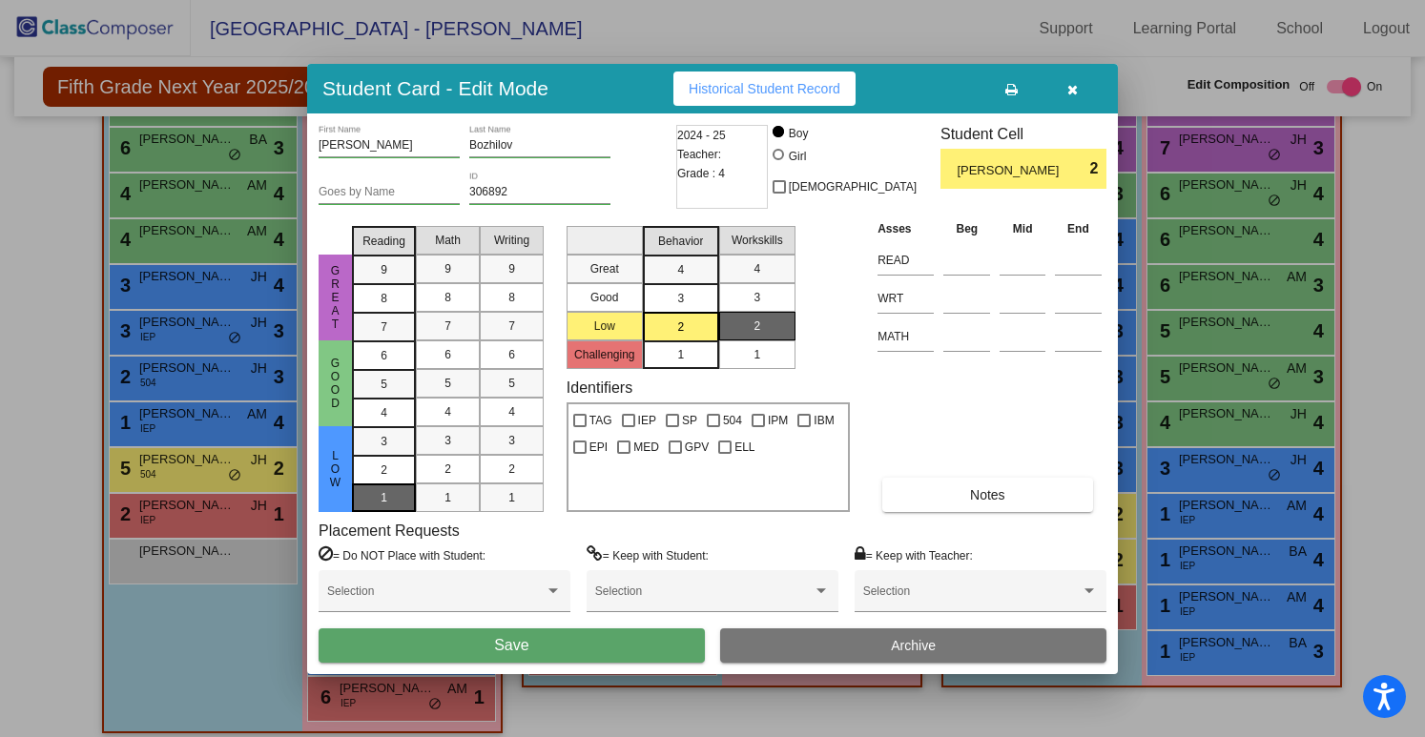
click at [376, 456] on div "1" at bounding box center [383, 441] width 37 height 29
click at [436, 493] on div "1" at bounding box center [447, 498] width 37 height 29
click at [500, 488] on div "1" at bounding box center [511, 498] width 37 height 29
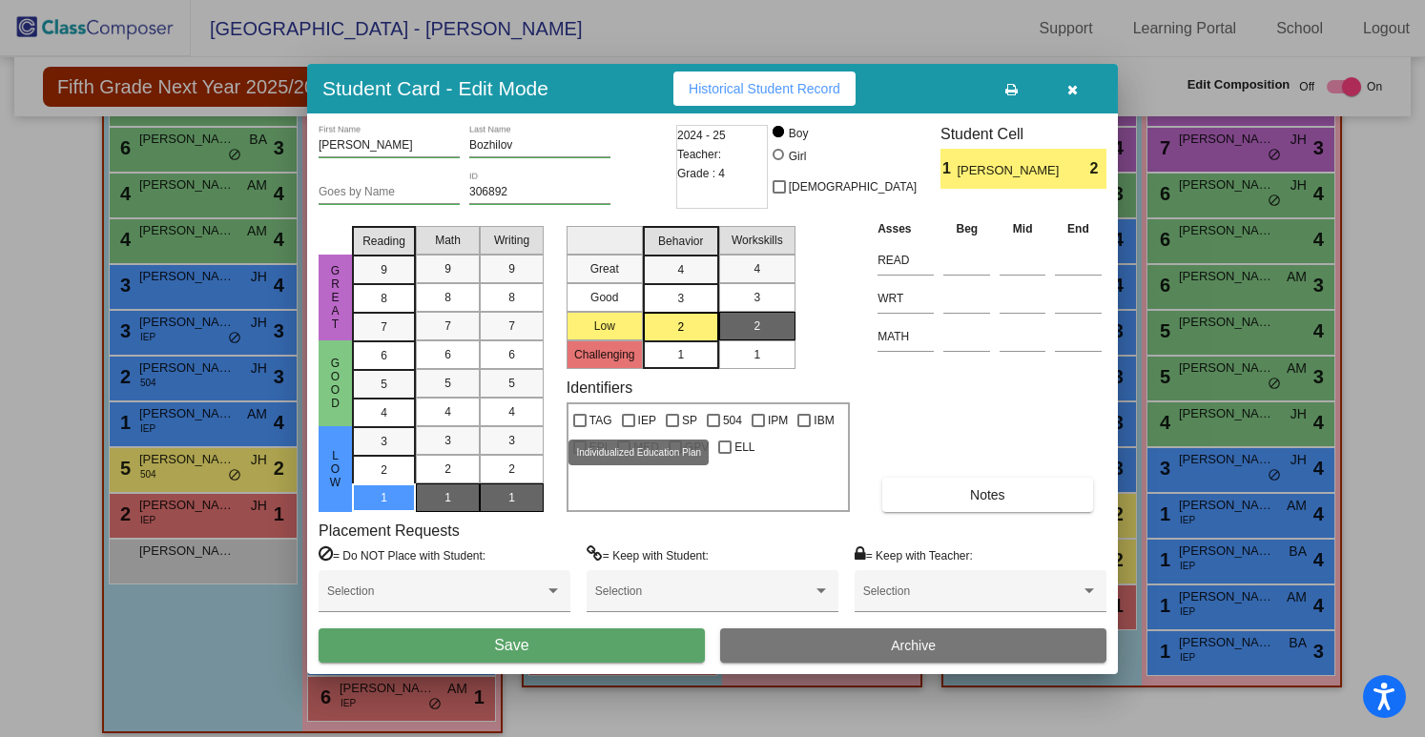
click at [649, 415] on span "IEP" at bounding box center [647, 420] width 18 height 23
click at [628, 427] on input "IEP" at bounding box center [628, 427] width 1 height 1
checkbox input "true"
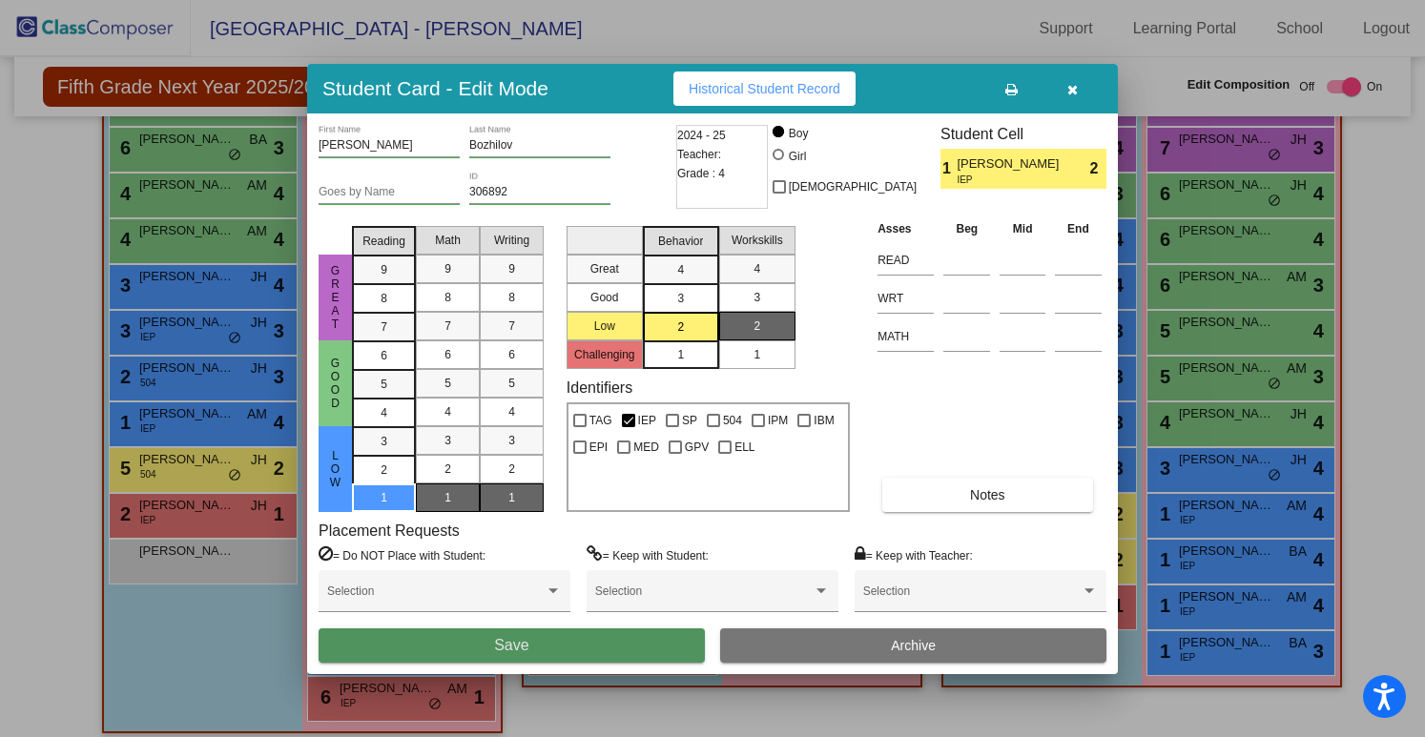
click at [542, 648] on button "Save" at bounding box center [512, 645] width 386 height 34
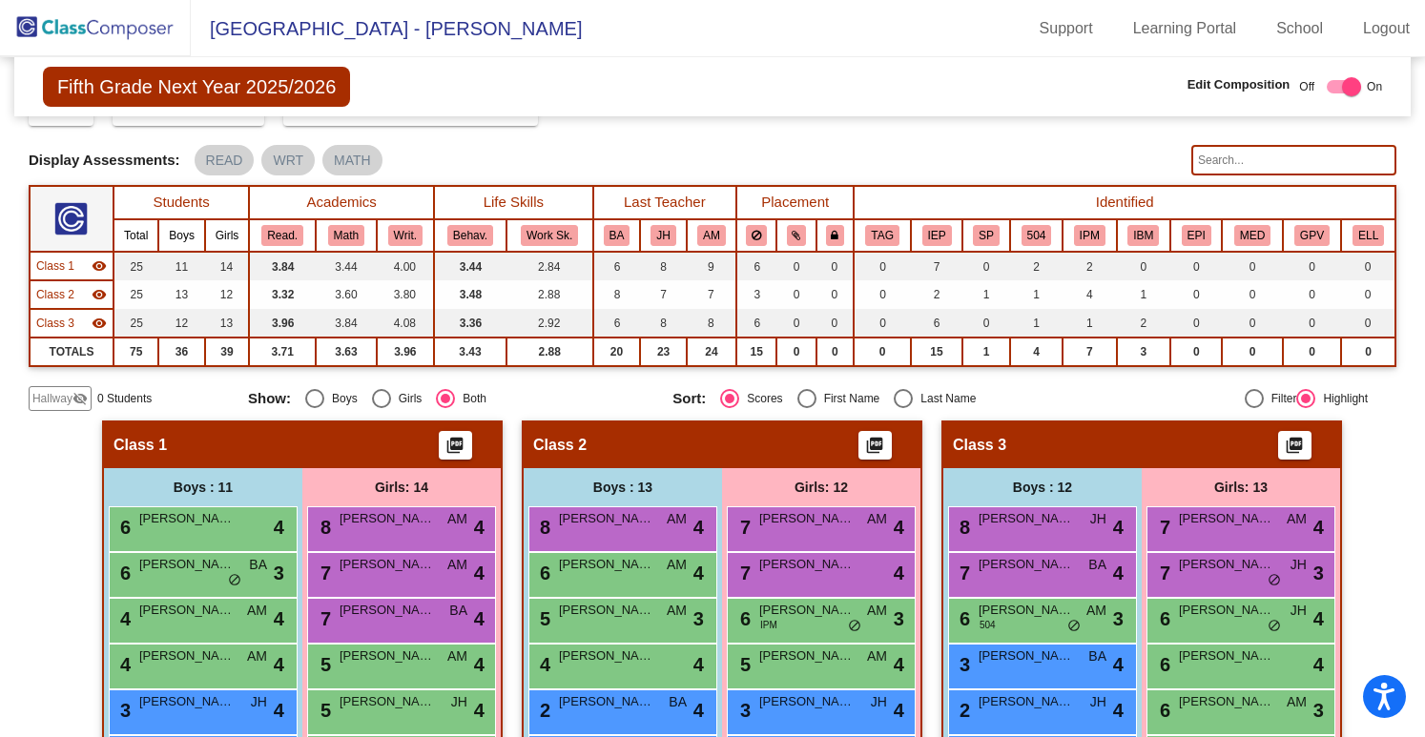
scroll to position [0, 0]
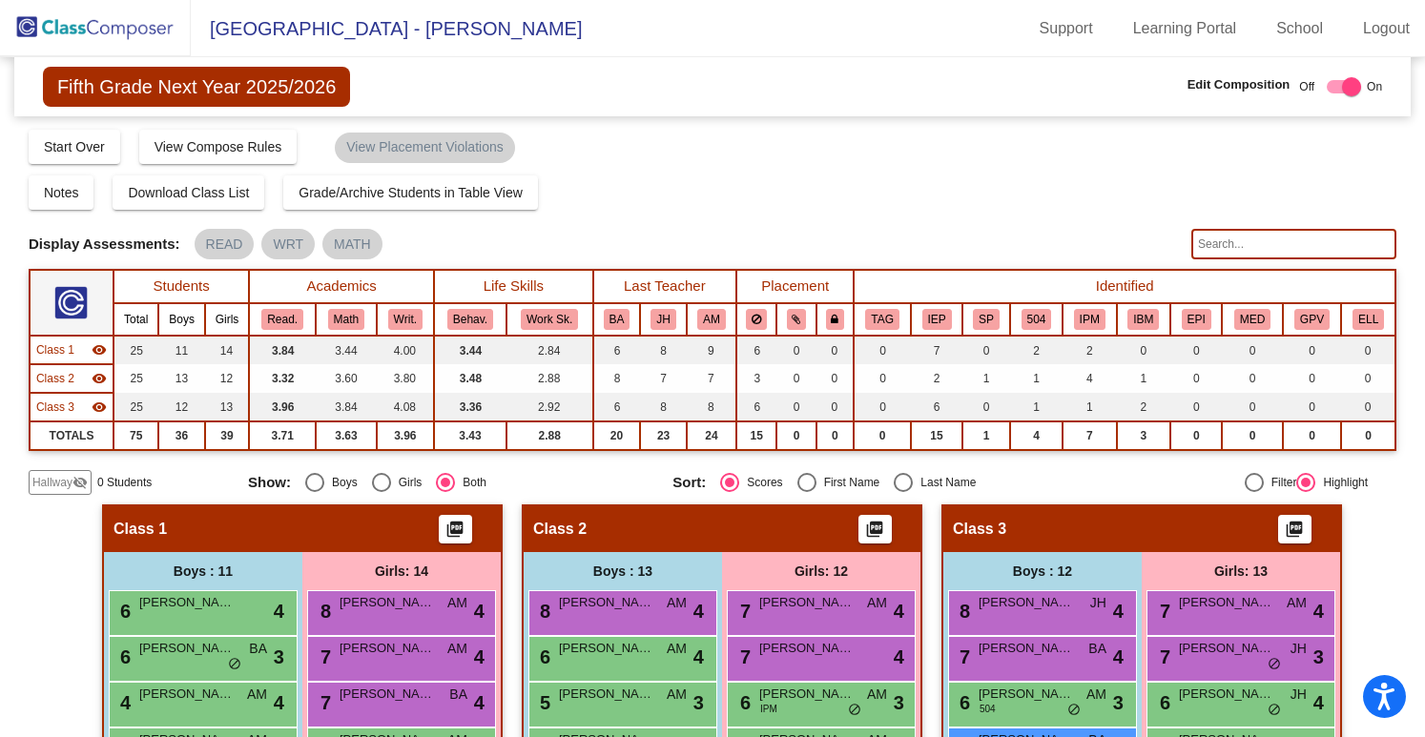
click at [136, 21] on img at bounding box center [95, 28] width 191 height 56
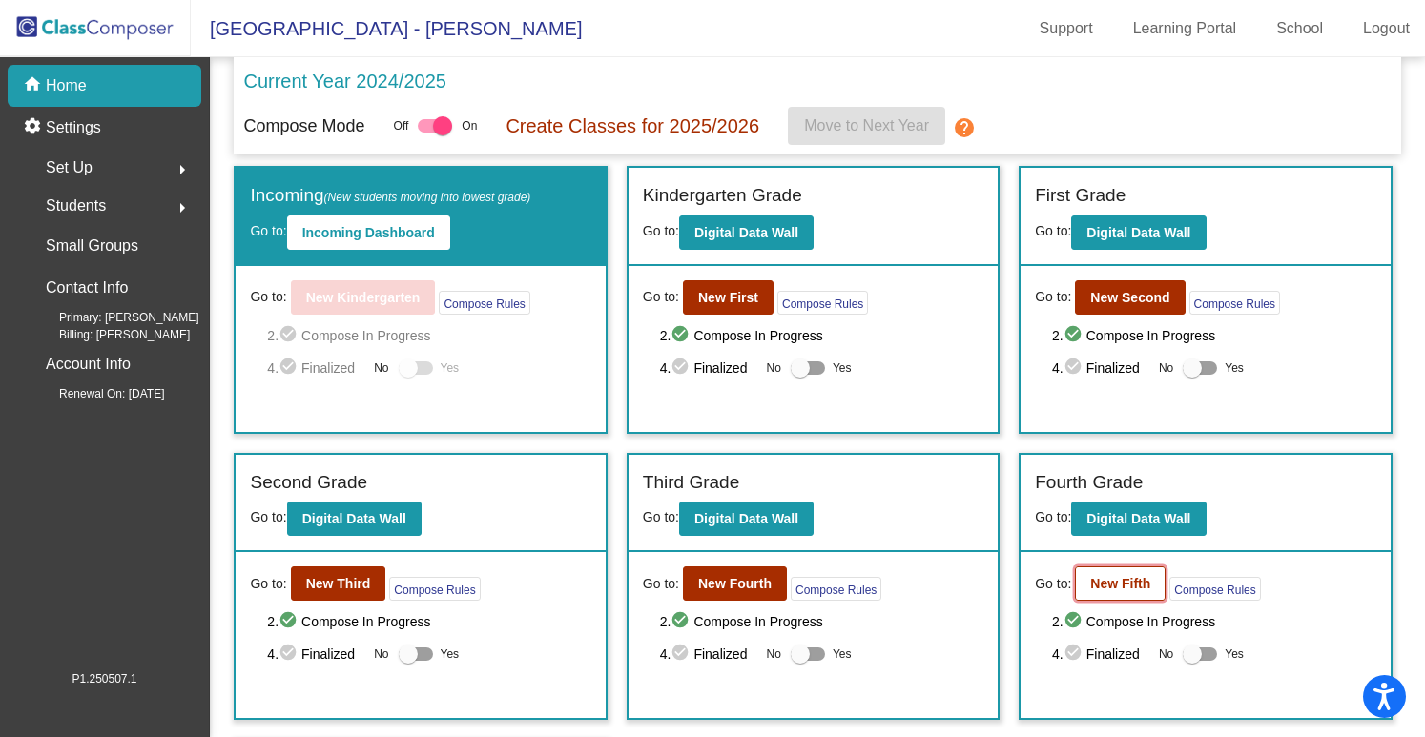
click at [1126, 576] on b "New Fifth" at bounding box center [1120, 583] width 60 height 15
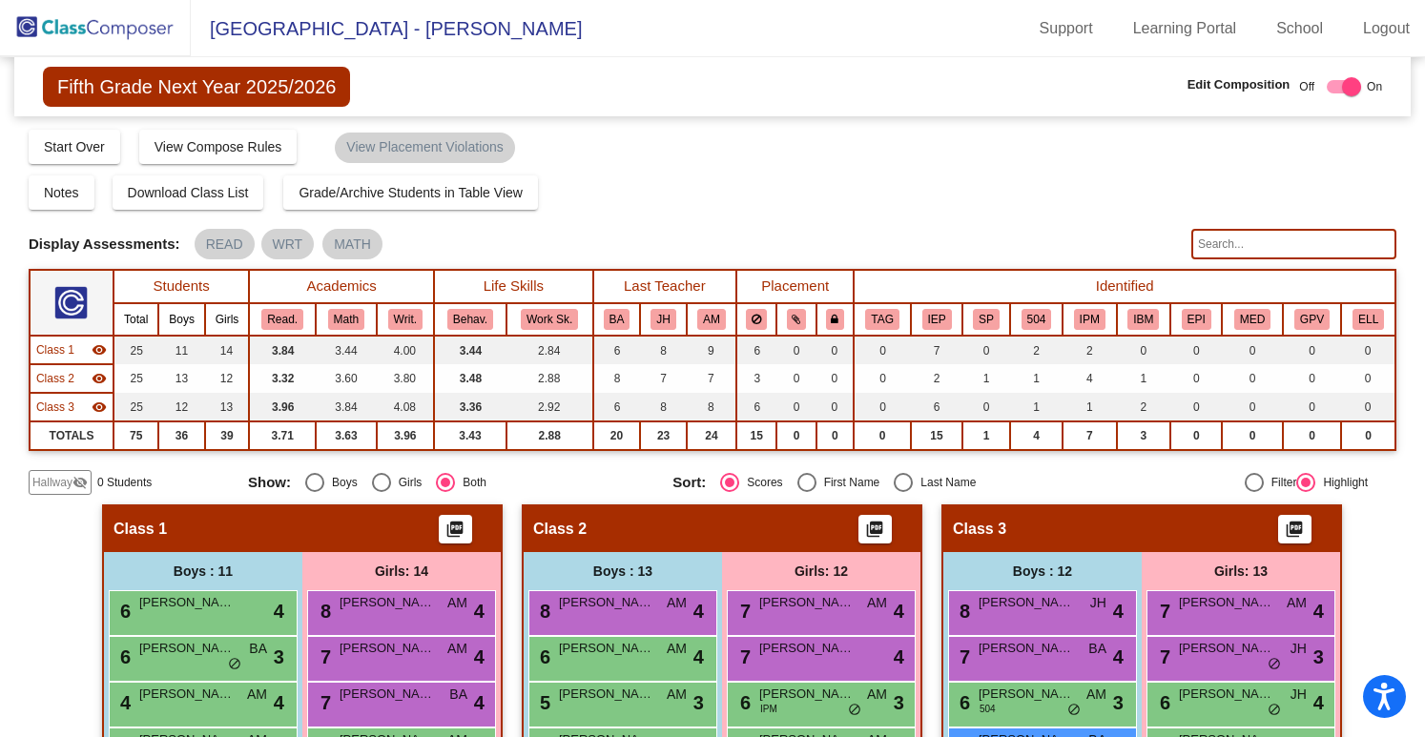
click at [107, 13] on img at bounding box center [95, 28] width 191 height 56
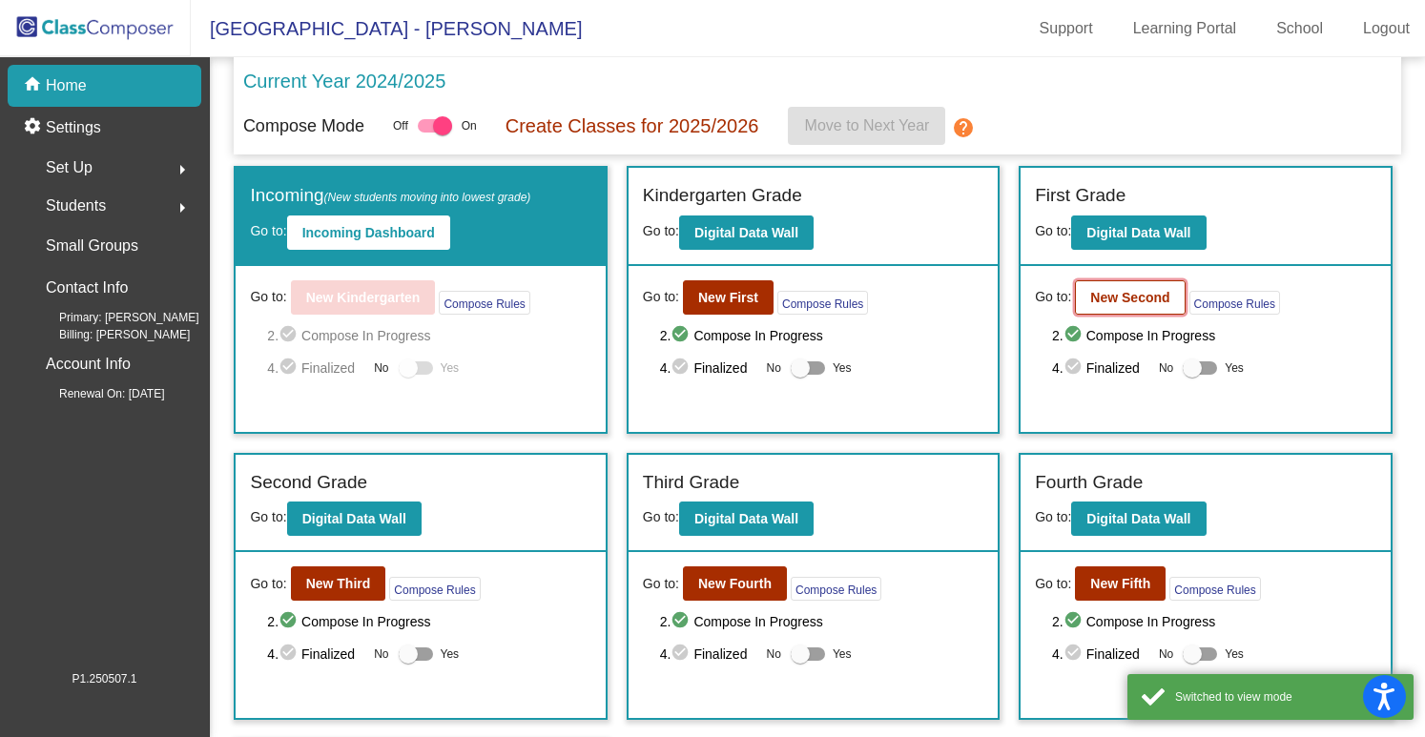
click at [1155, 283] on button "New Second" at bounding box center [1130, 297] width 110 height 34
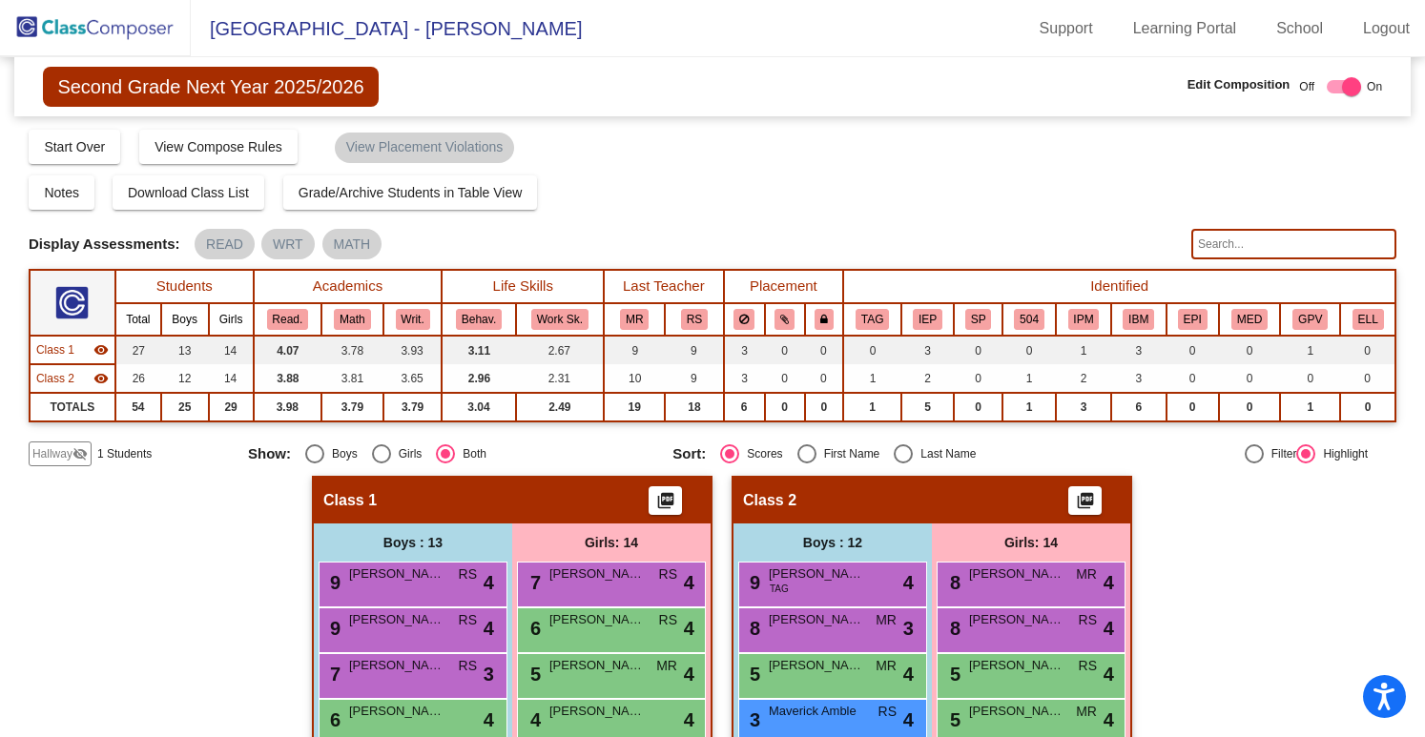
click at [52, 453] on span "Hallway" at bounding box center [52, 453] width 40 height 17
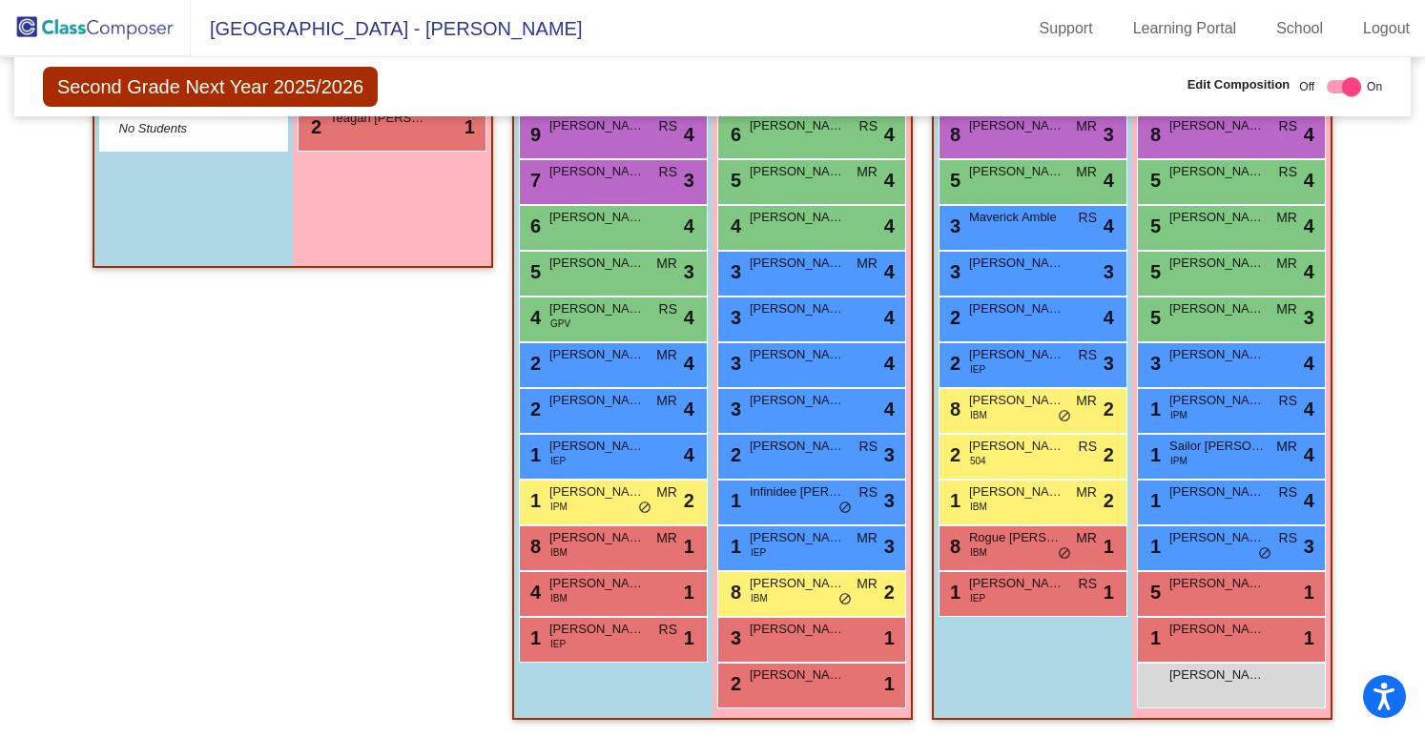
scroll to position [490, 0]
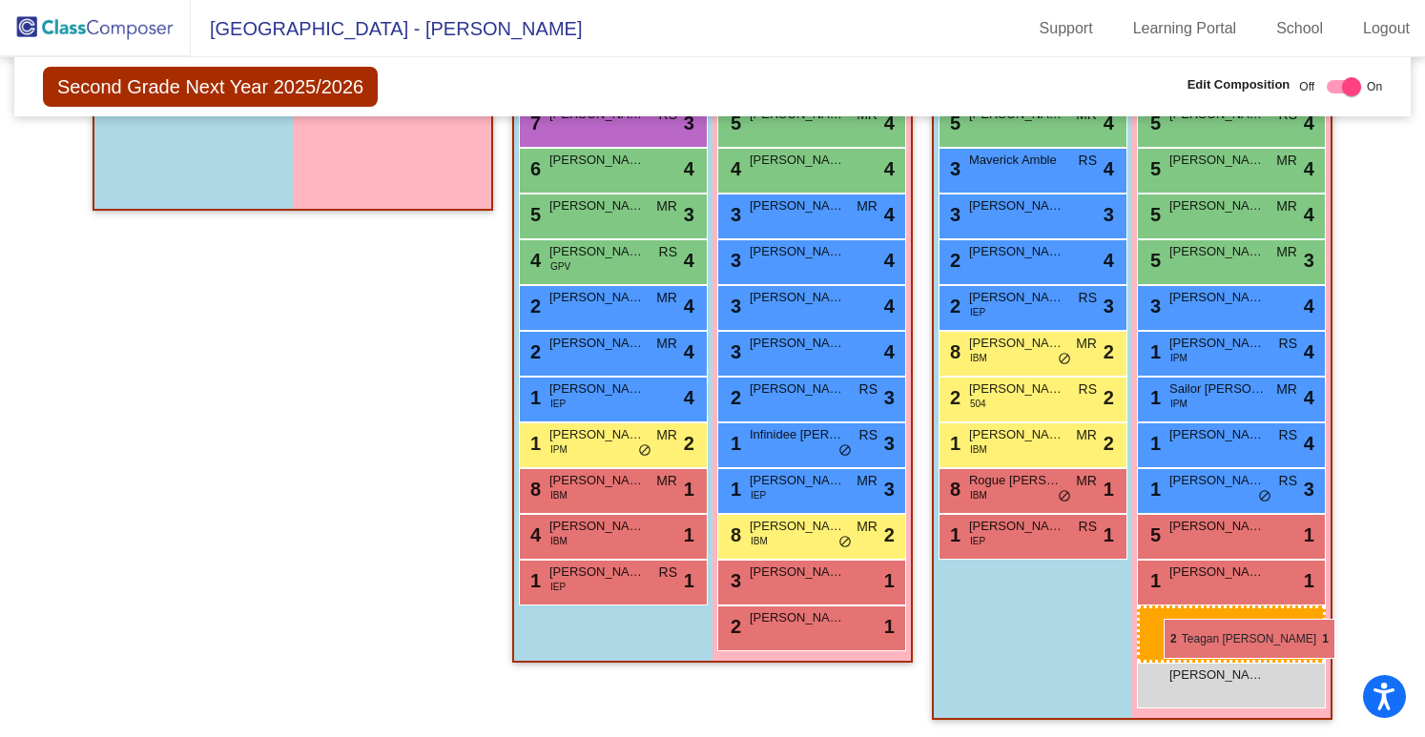
drag, startPoint x: 389, startPoint y: 130, endPoint x: 1164, endPoint y: 619, distance: 916.0
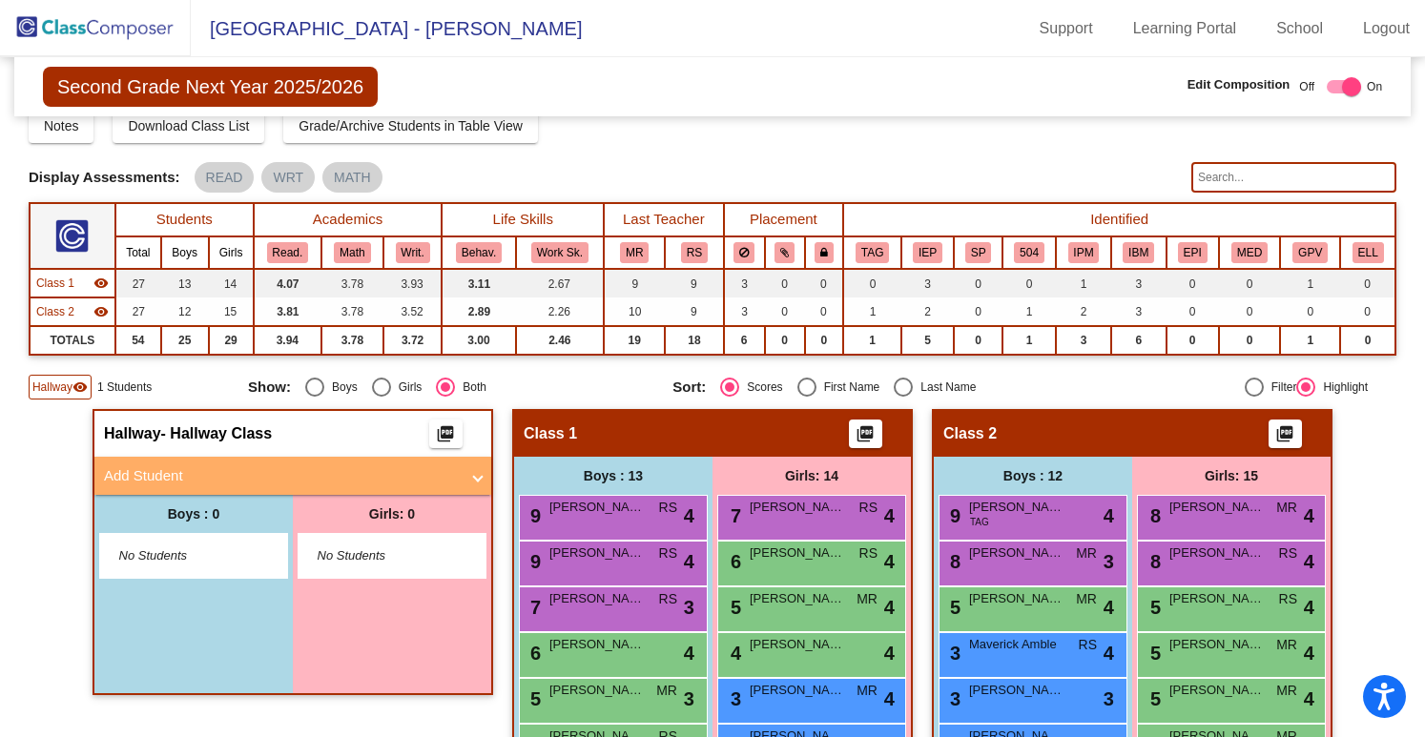
scroll to position [67, 0]
click at [64, 380] on span "Hallway" at bounding box center [52, 387] width 40 height 17
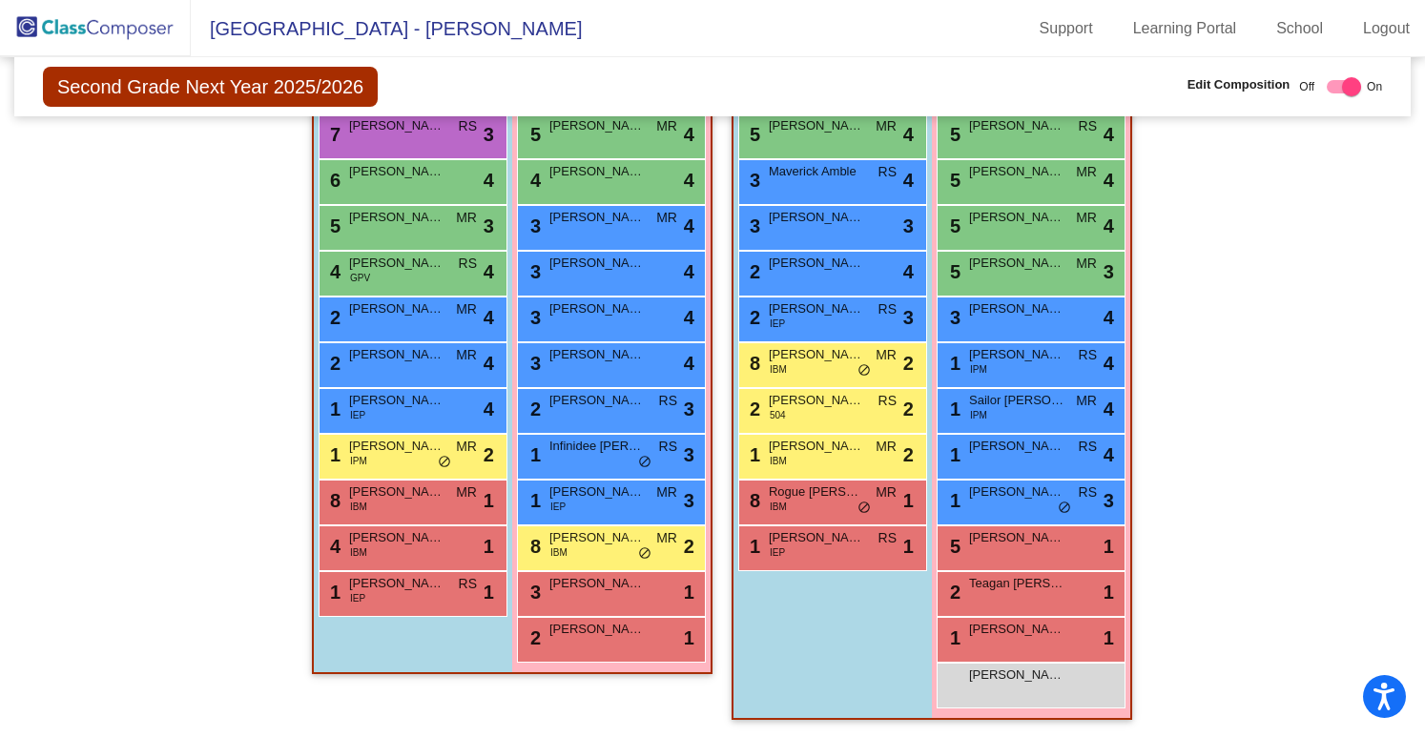
scroll to position [0, 0]
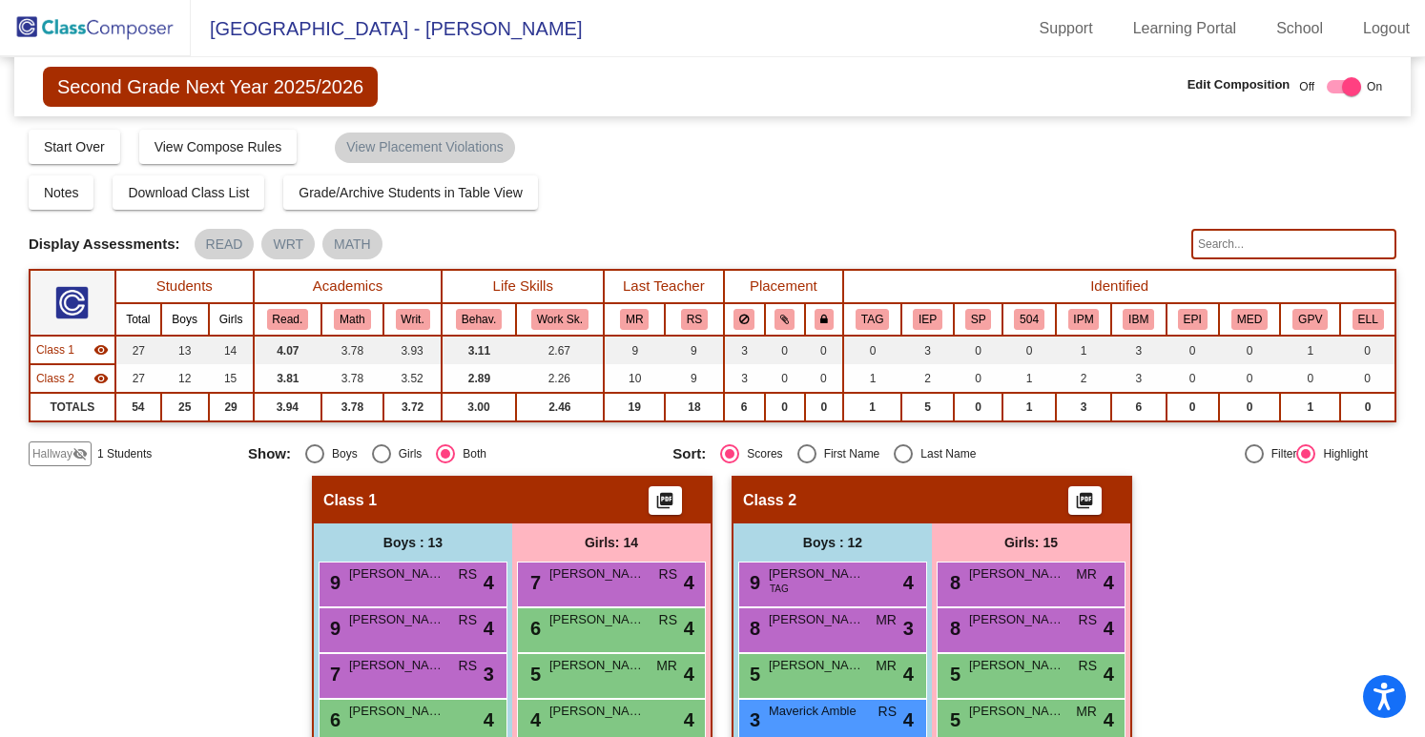
click at [140, 24] on img at bounding box center [95, 28] width 191 height 56
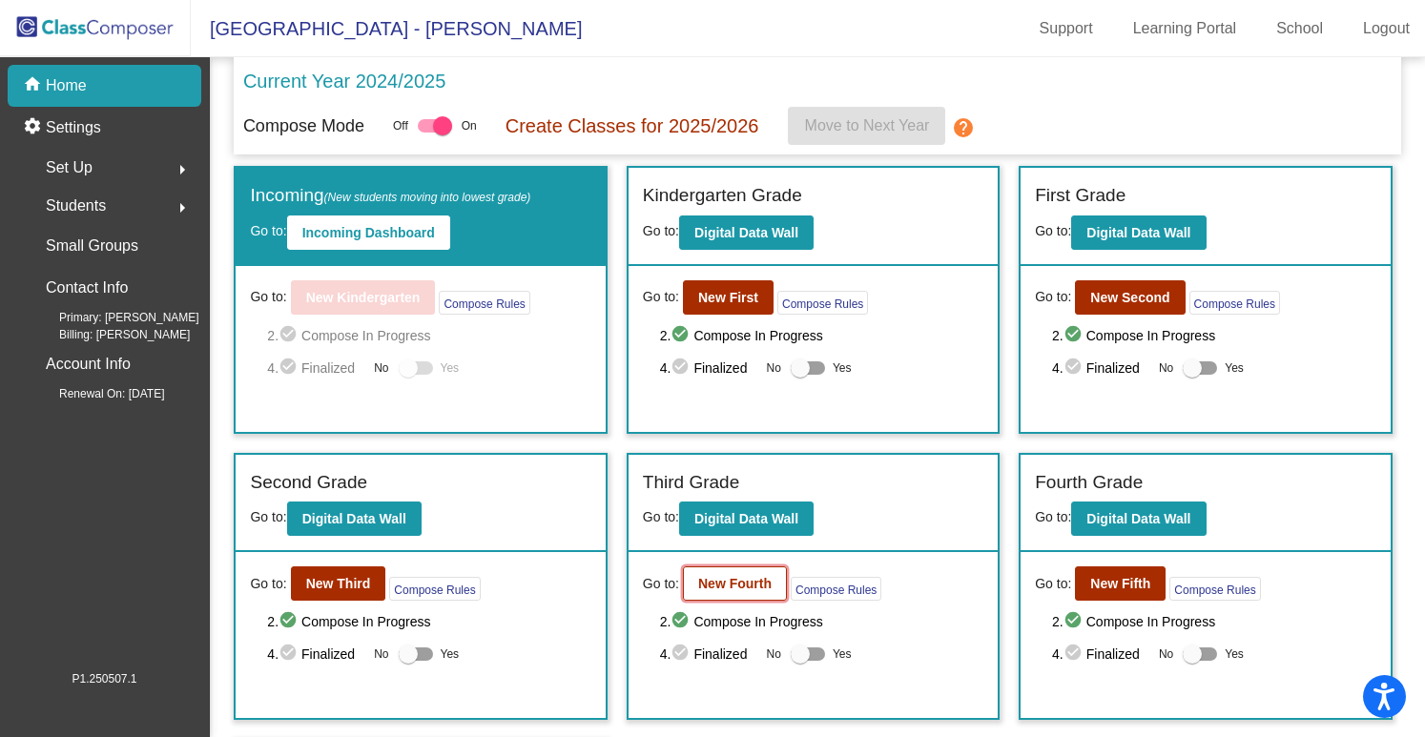
click at [731, 589] on button "New Fourth" at bounding box center [735, 584] width 104 height 34
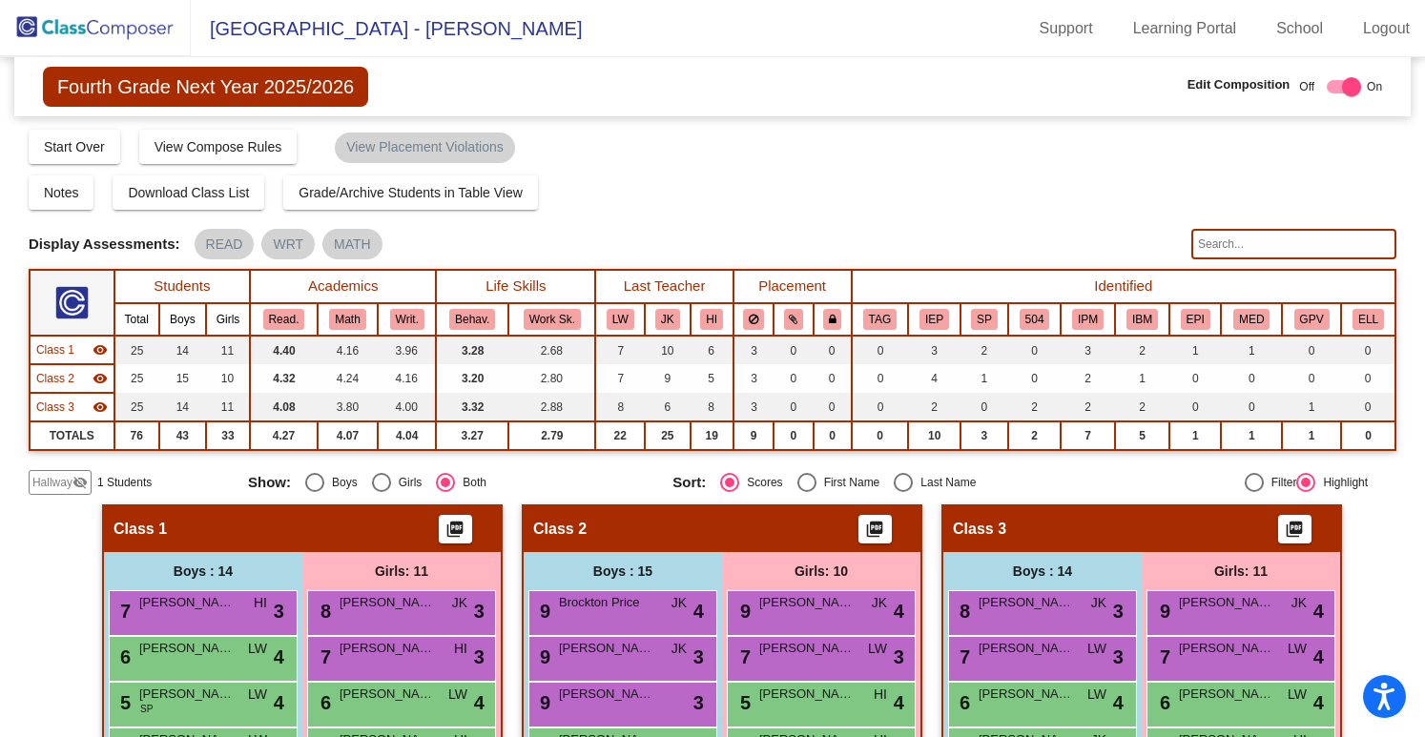
click at [57, 480] on span "Hallway" at bounding box center [52, 482] width 40 height 17
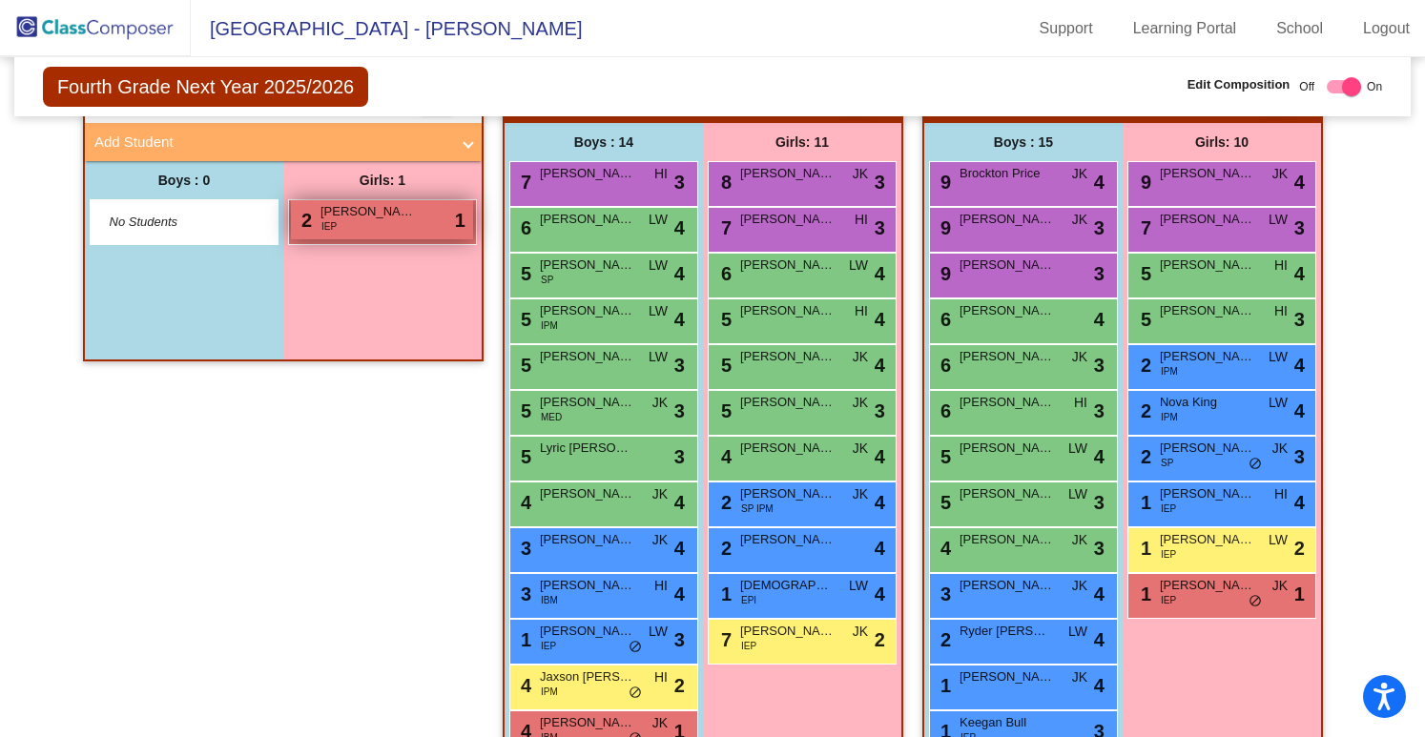
scroll to position [429, 0]
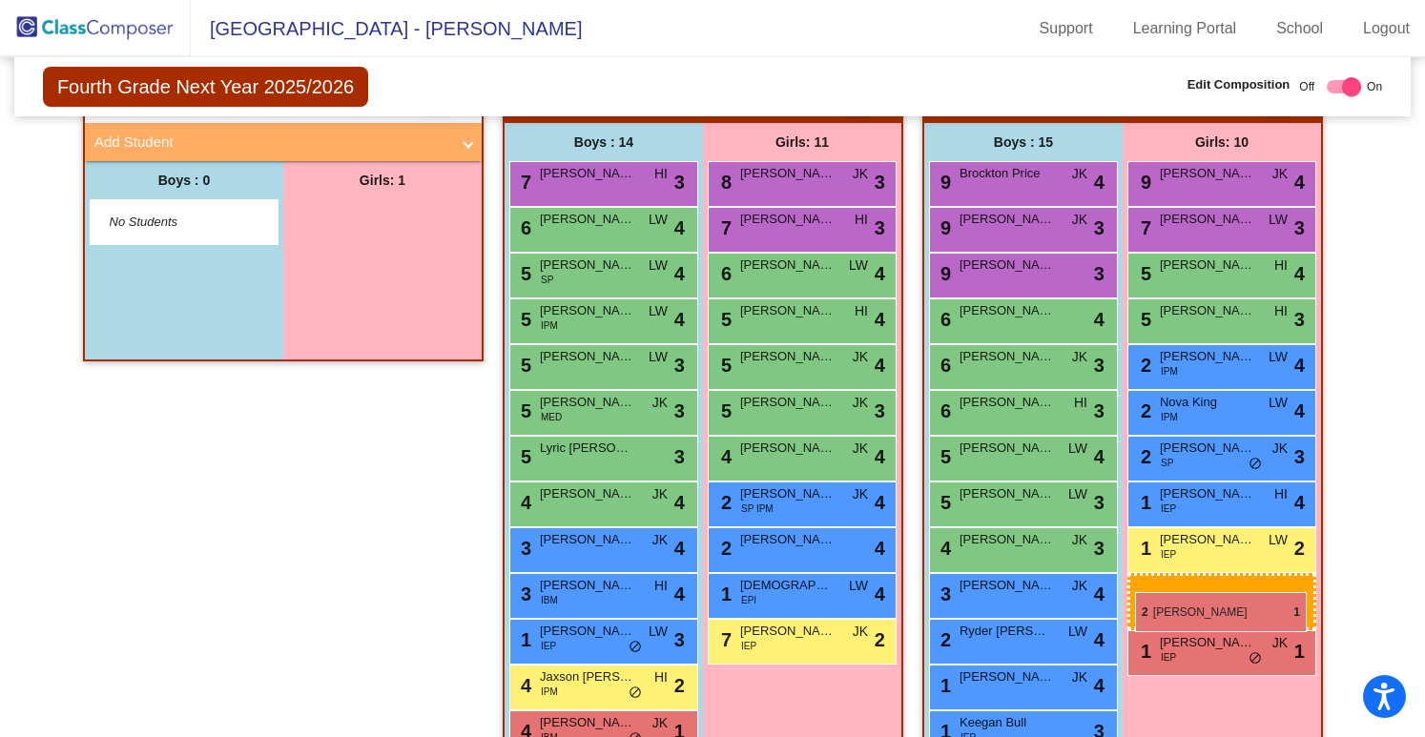
drag, startPoint x: 406, startPoint y: 226, endPoint x: 1135, endPoint y: 592, distance: 815.5
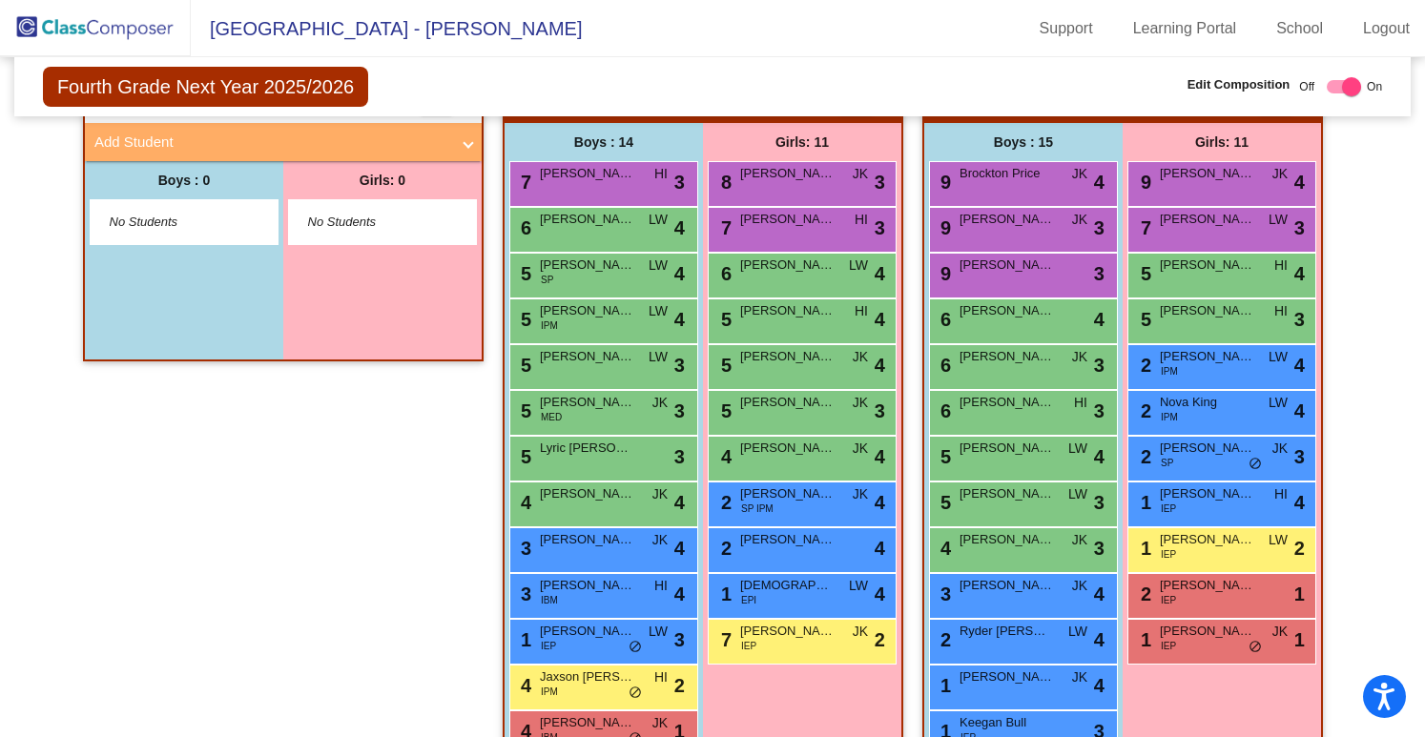
scroll to position [0, 0]
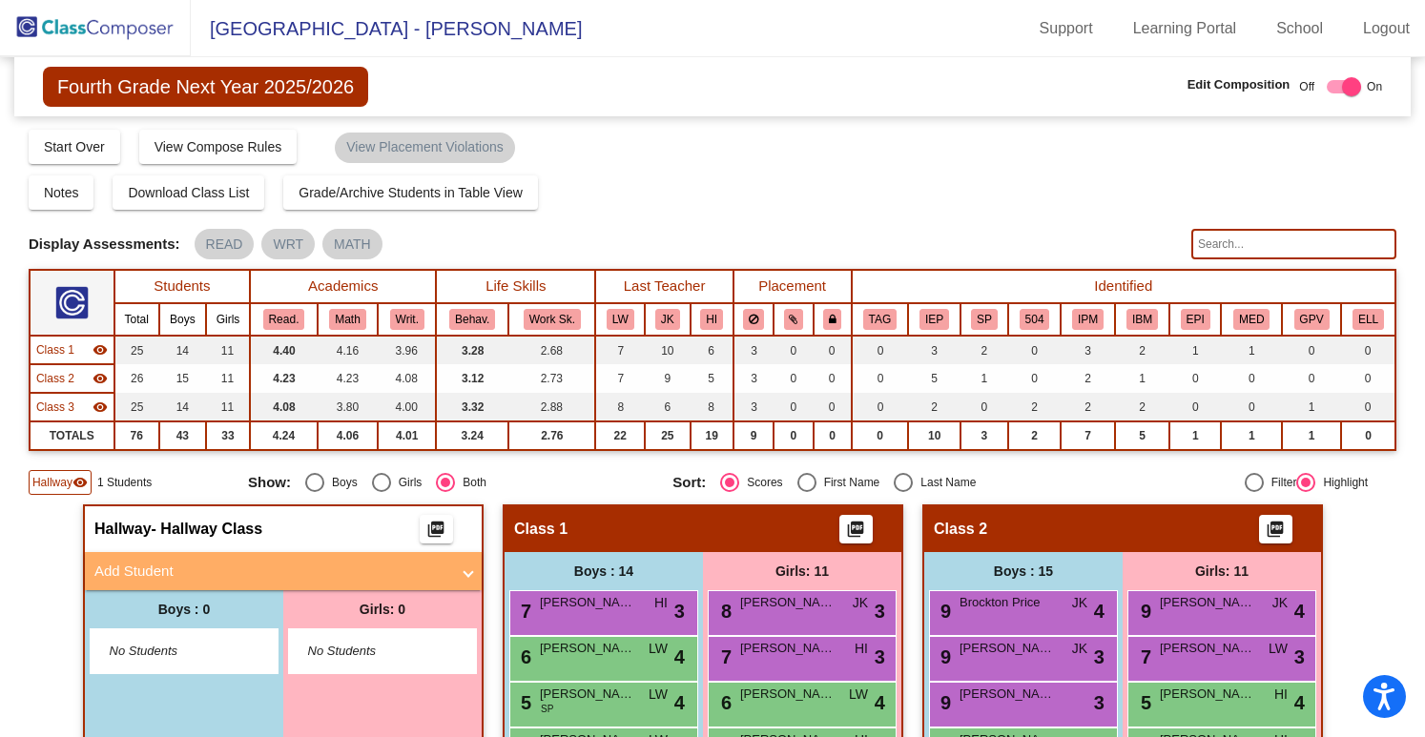
click at [118, 33] on img at bounding box center [95, 28] width 191 height 56
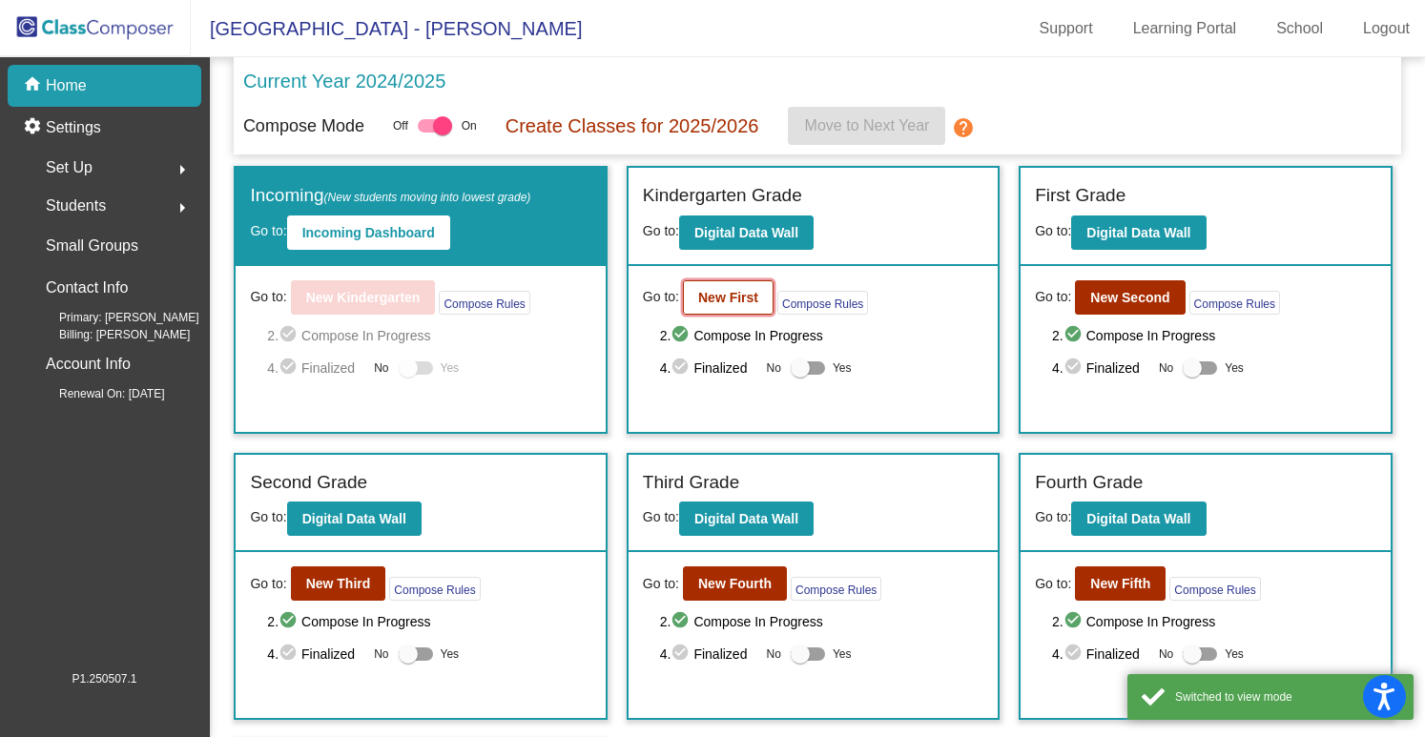
click at [717, 299] on b "New First" at bounding box center [728, 297] width 60 height 15
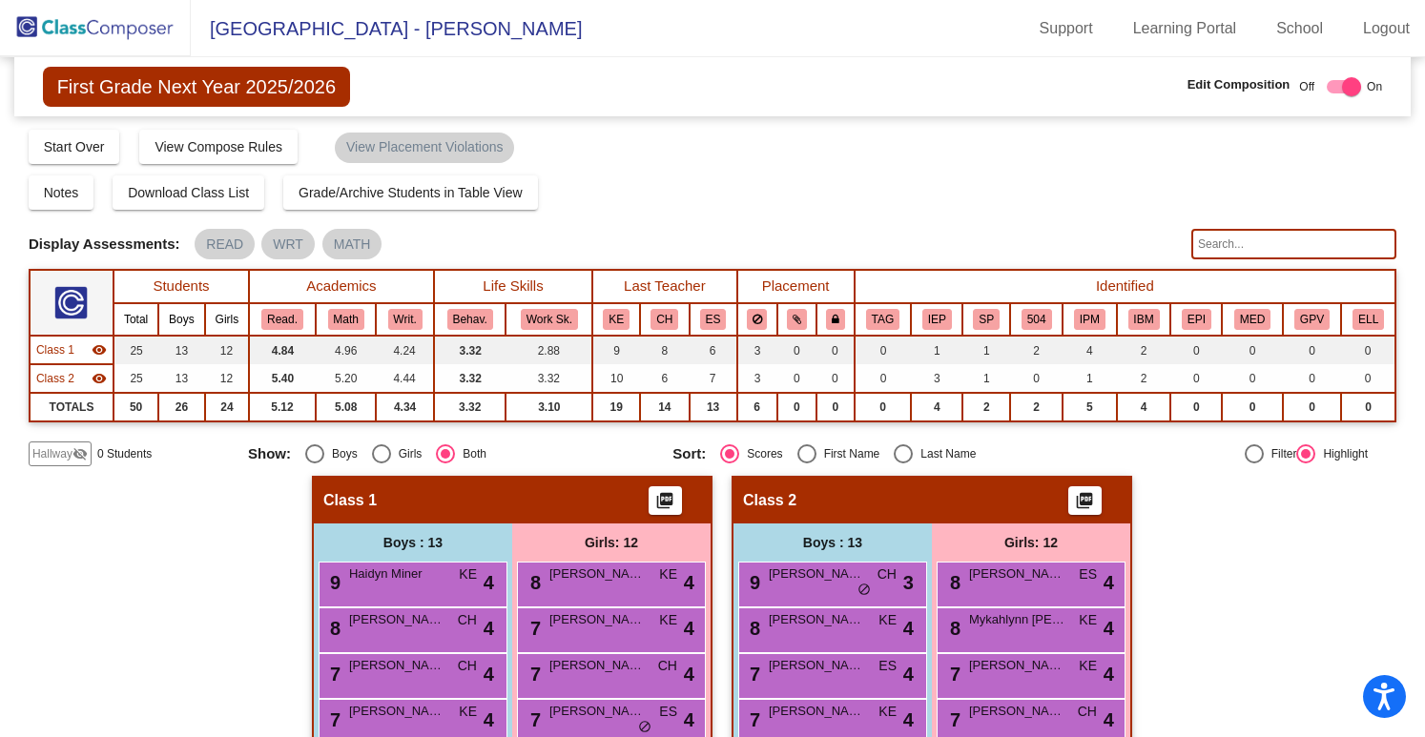
click at [155, 33] on img at bounding box center [95, 28] width 191 height 56
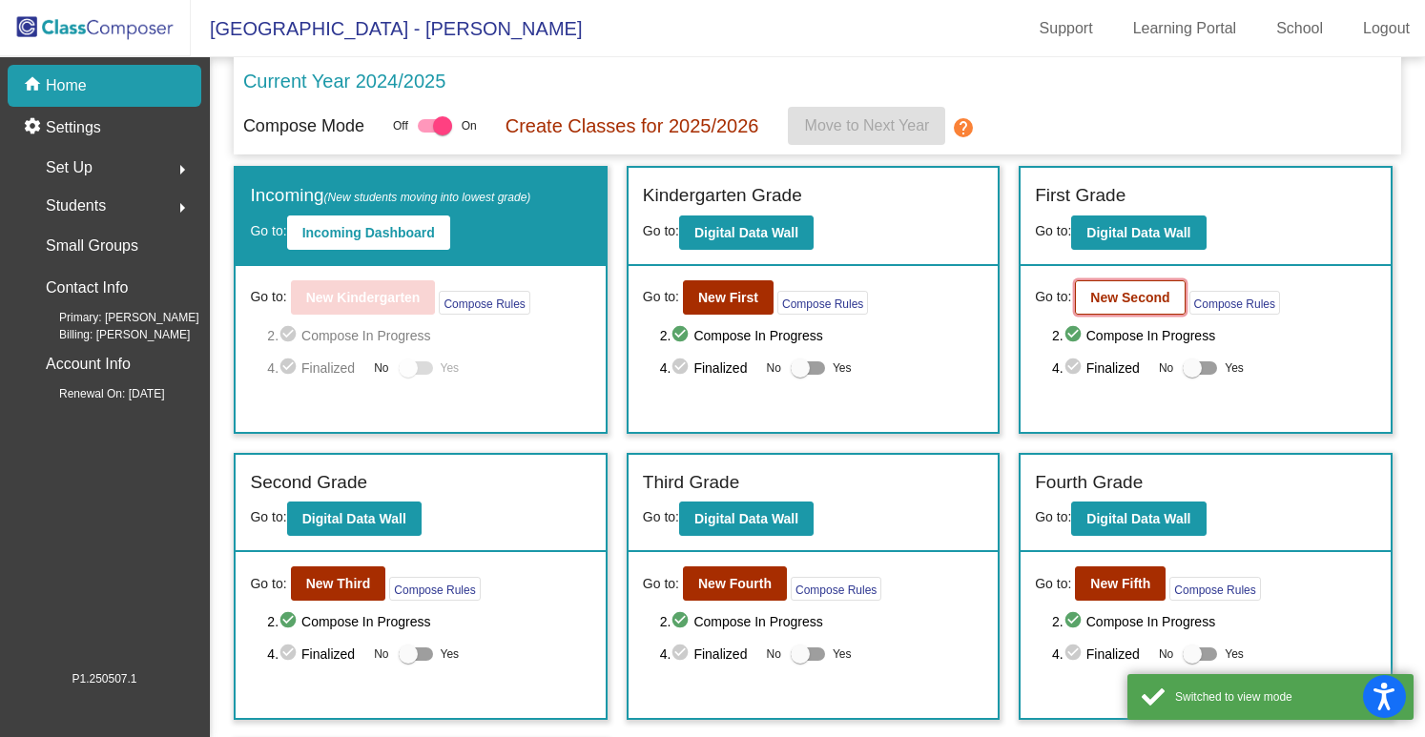
click at [1148, 302] on b "New Second" at bounding box center [1129, 297] width 79 height 15
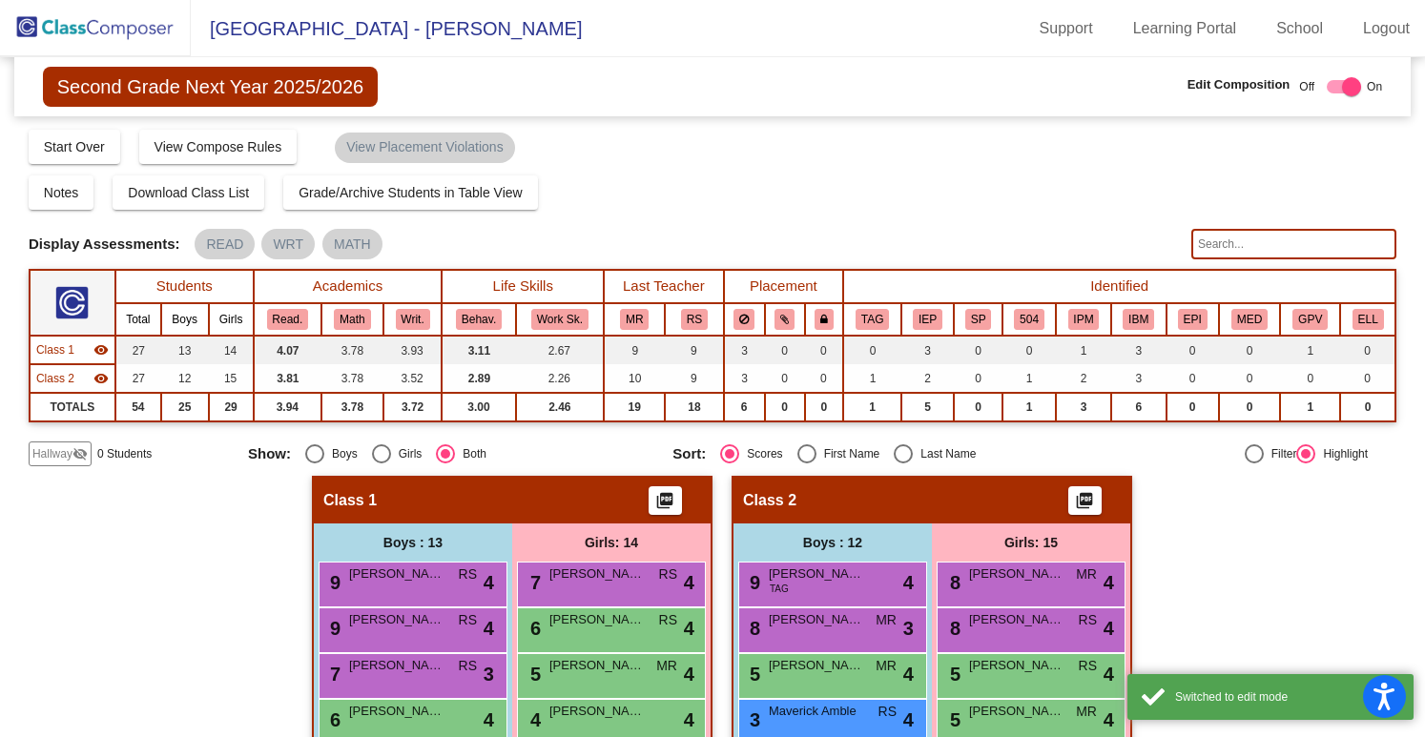
click at [137, 30] on img at bounding box center [95, 28] width 191 height 56
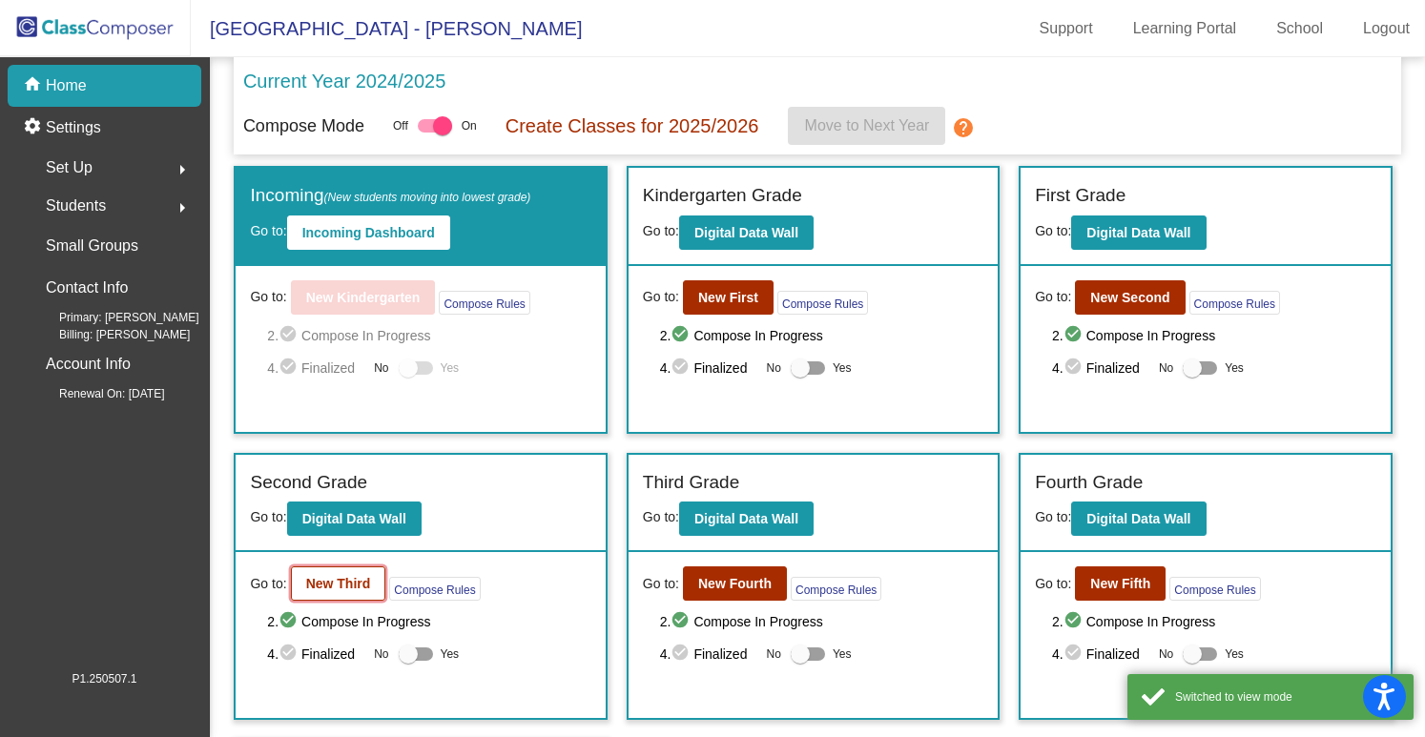
click at [317, 583] on b "New Third" at bounding box center [338, 583] width 65 height 15
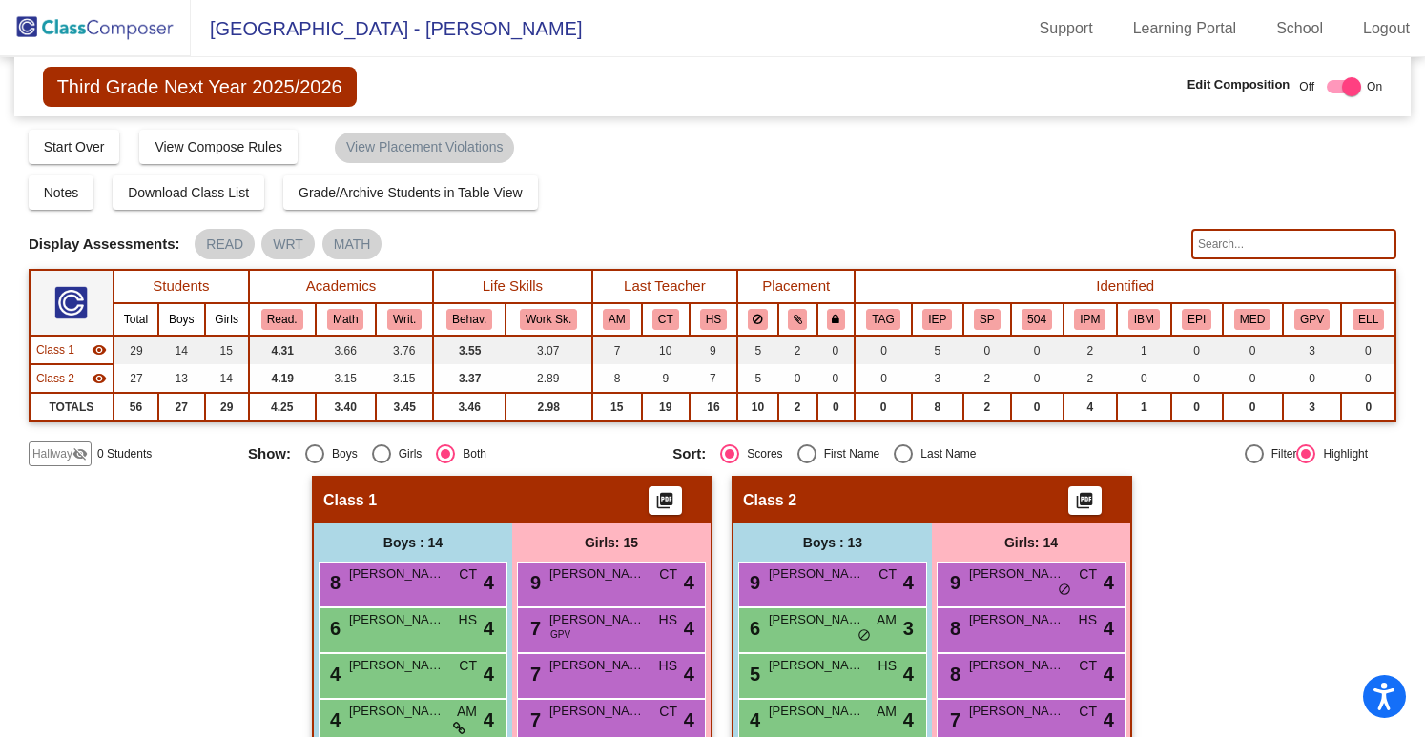
click at [146, 35] on img at bounding box center [95, 28] width 191 height 56
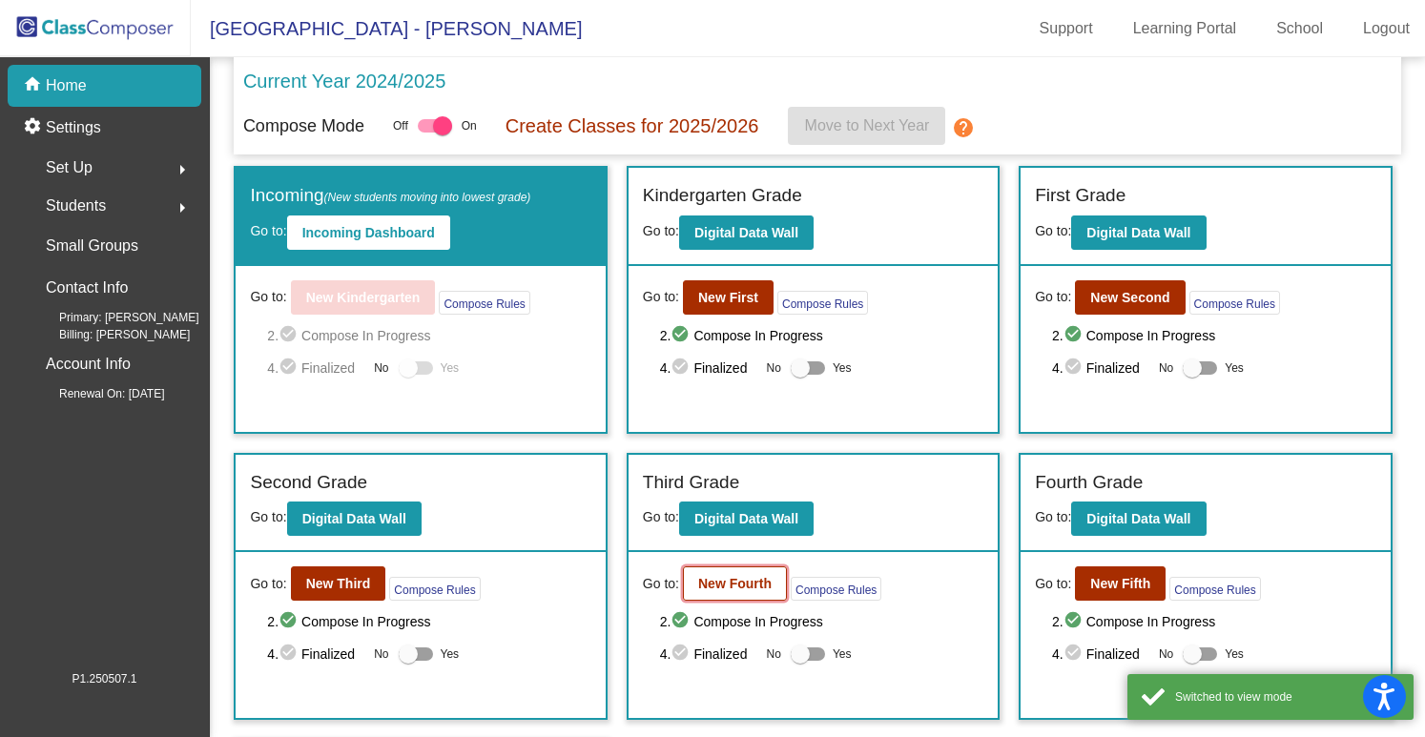
click at [757, 581] on b "New Fourth" at bounding box center [734, 583] width 73 height 15
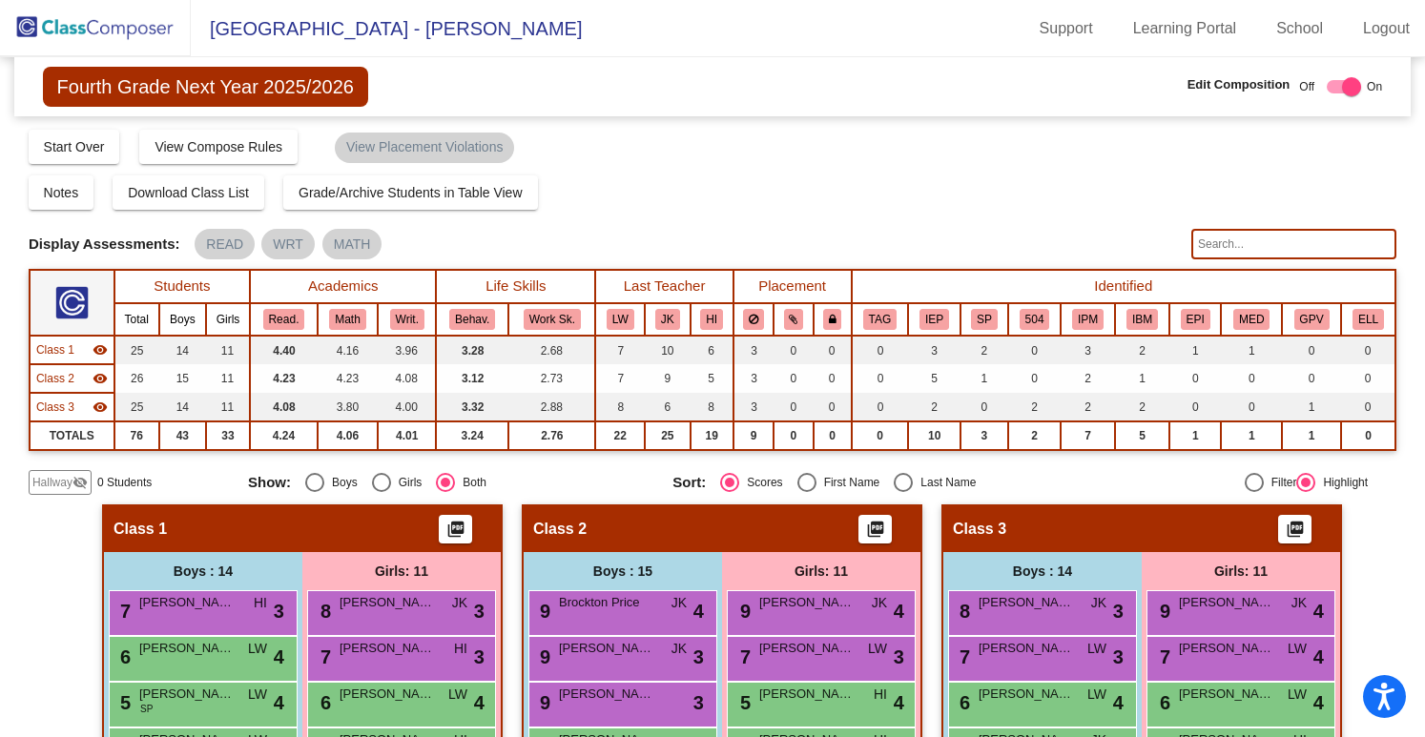
click at [130, 45] on img at bounding box center [95, 28] width 191 height 56
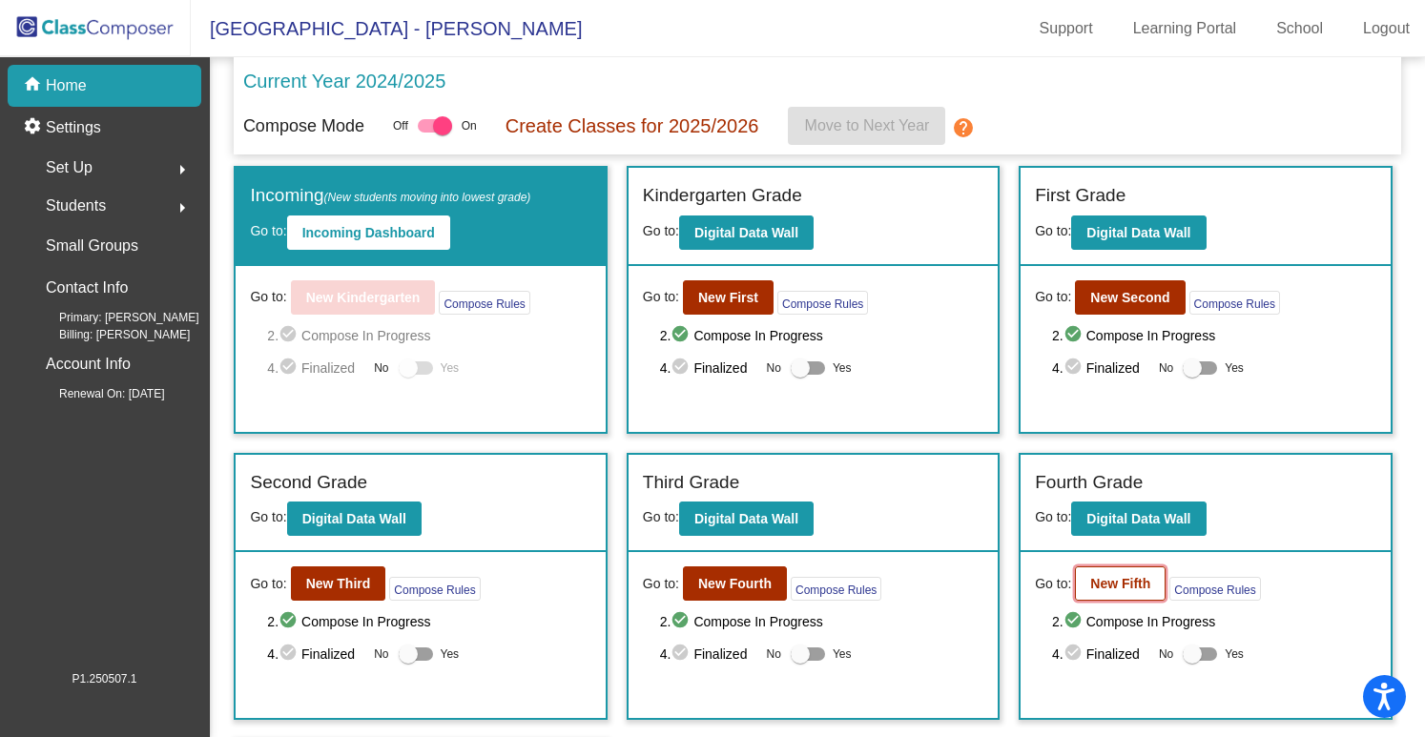
click at [1103, 584] on b "New Fifth" at bounding box center [1120, 583] width 60 height 15
click at [1114, 312] on button "New Second" at bounding box center [1130, 297] width 110 height 34
